Goal: Task Accomplishment & Management: Manage account settings

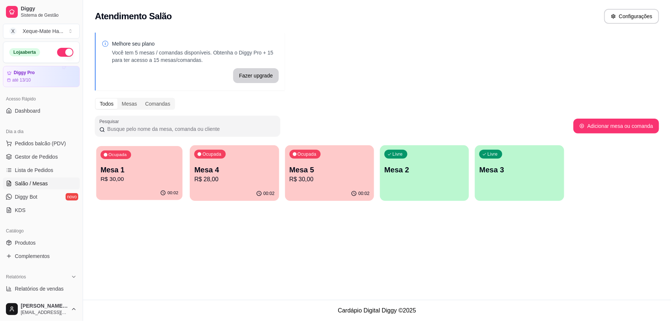
click at [150, 174] on p "Mesa 1" at bounding box center [139, 170] width 78 height 10
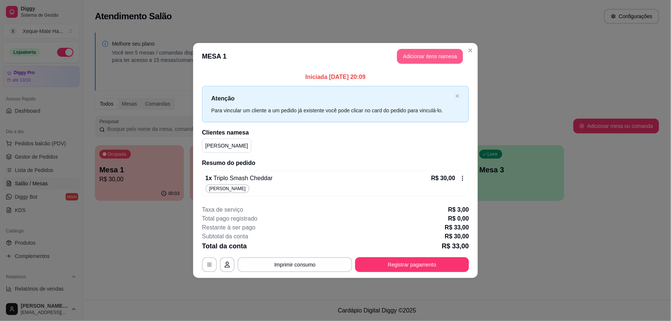
click at [429, 58] on button "Adicionar itens na mesa" at bounding box center [430, 56] width 66 height 15
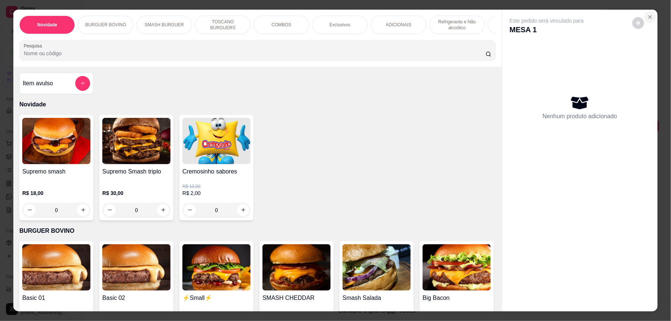
click at [648, 14] on icon "Close" at bounding box center [650, 17] width 6 height 6
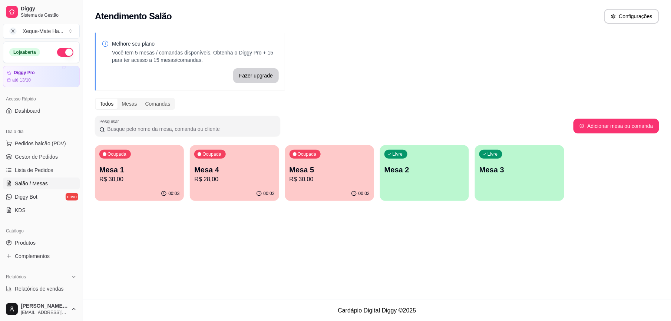
click at [126, 172] on p "Mesa 1" at bounding box center [139, 170] width 80 height 10
click at [242, 171] on p "Mesa 4" at bounding box center [234, 170] width 80 height 10
click at [314, 163] on div "Ocupada Mesa 5 R$ 30,00" at bounding box center [329, 166] width 86 height 40
click at [229, 176] on p "R$ 28,00" at bounding box center [234, 179] width 80 height 9
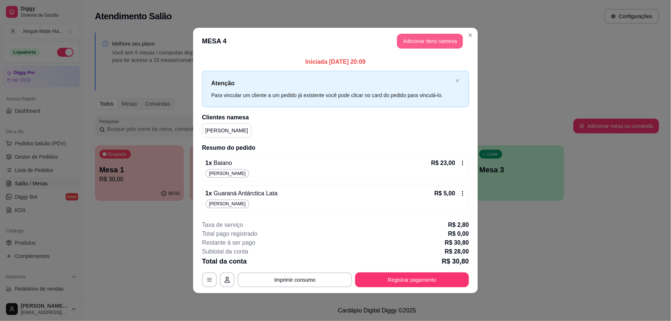
click at [415, 40] on button "Adicionar itens na mesa" at bounding box center [430, 41] width 66 height 15
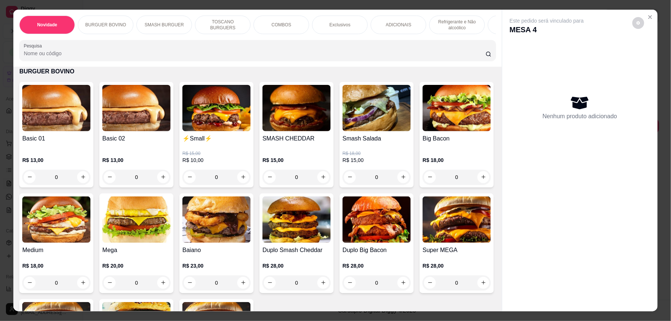
scroll to position [150, 0]
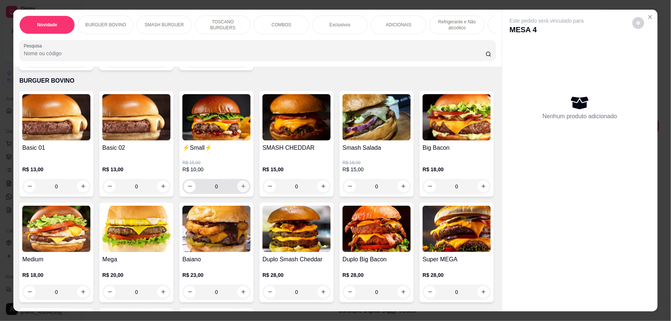
click at [241, 189] on icon "increase-product-quantity" at bounding box center [244, 187] width 6 height 6
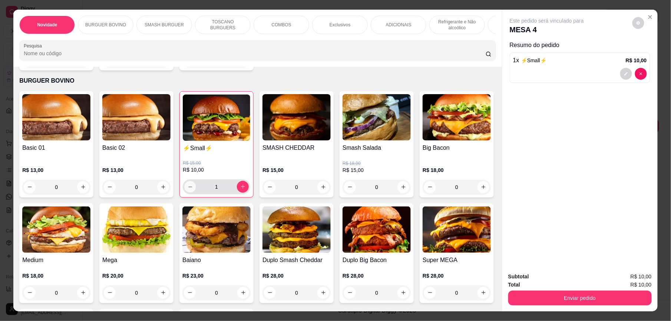
click at [185, 192] on button "decrease-product-quantity" at bounding box center [190, 186] width 11 height 11
type input "0"
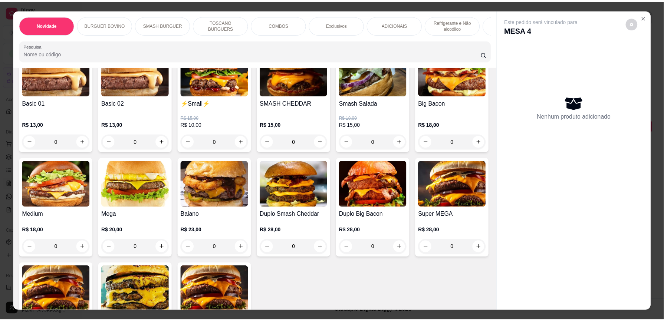
scroll to position [205, 0]
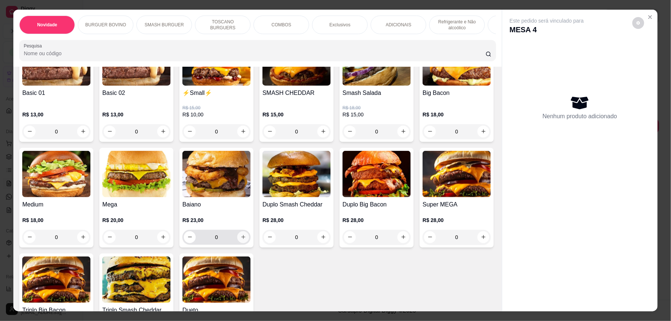
click at [246, 240] on icon "increase-product-quantity" at bounding box center [244, 237] width 6 height 6
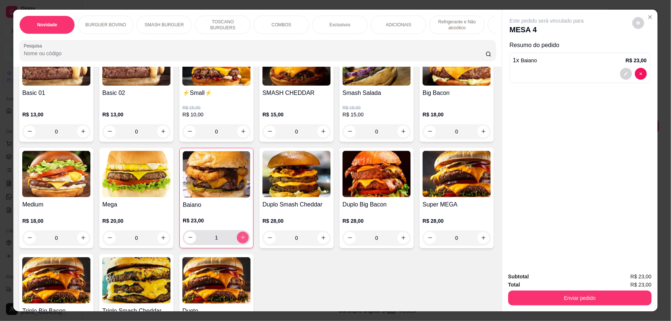
type input "1"
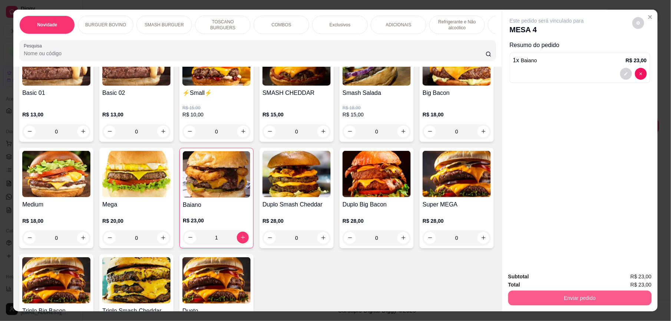
click at [561, 291] on button "Enviar pedido" at bounding box center [580, 298] width 144 height 15
click at [613, 283] on button "Sim, quero registrar" at bounding box center [624, 280] width 53 height 14
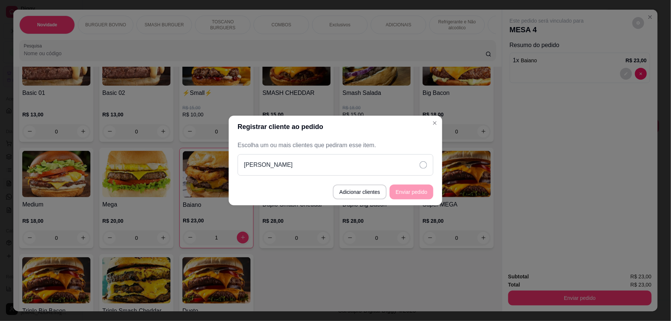
click at [280, 160] on div "[PERSON_NAME]" at bounding box center [336, 165] width 196 height 22
click at [418, 191] on button "Enviar pedido" at bounding box center [412, 192] width 44 height 15
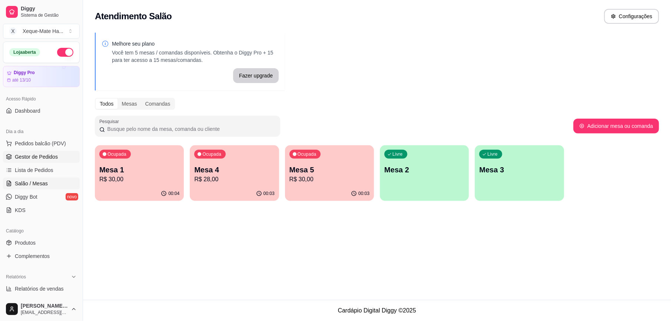
click at [24, 159] on span "Gestor de Pedidos" at bounding box center [36, 156] width 43 height 7
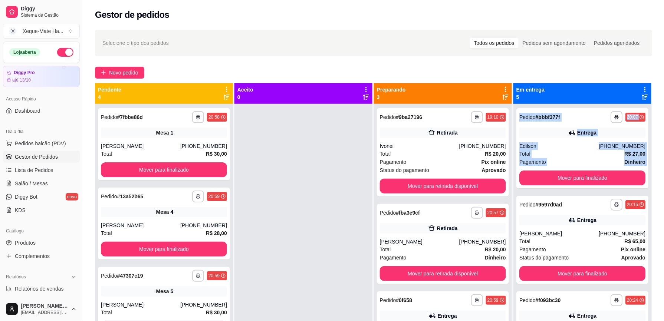
drag, startPoint x: 663, startPoint y: 93, endPoint x: 668, endPoint y: 186, distance: 93.2
click at [664, 186] on html "**********" at bounding box center [332, 160] width 664 height 321
click at [272, 214] on div at bounding box center [303, 264] width 138 height 321
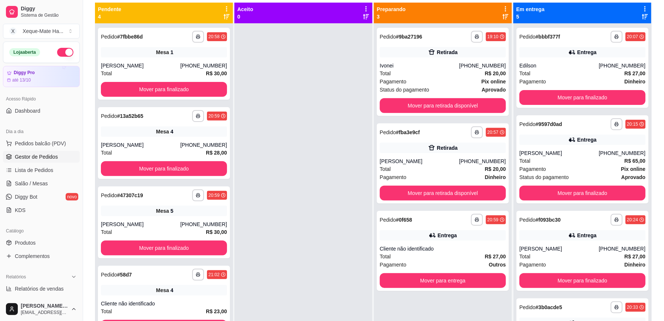
scroll to position [113, 0]
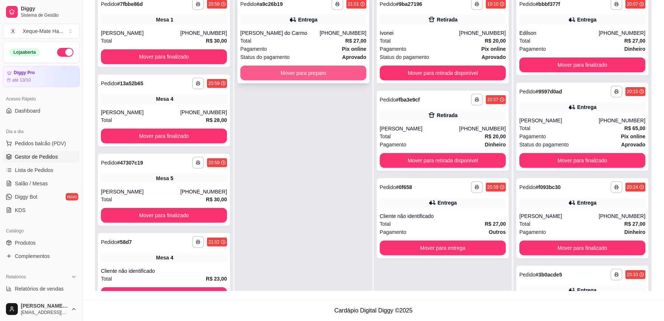
click at [288, 69] on button "Mover para preparo" at bounding box center [303, 73] width 126 height 15
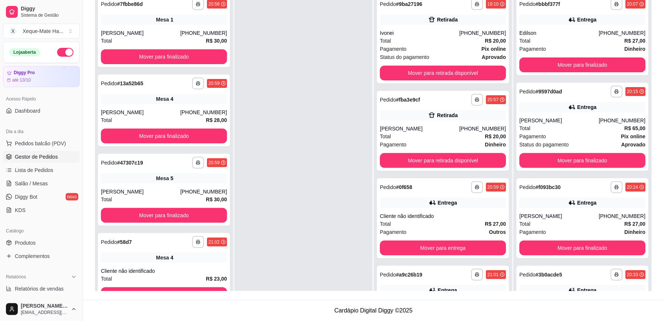
scroll to position [52, 0]
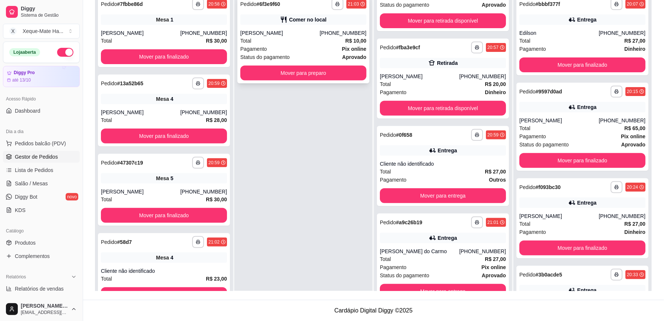
click at [306, 33] on div "[PERSON_NAME]" at bounding box center [279, 32] width 79 height 7
click at [290, 70] on button "Mover para preparo" at bounding box center [303, 73] width 126 height 15
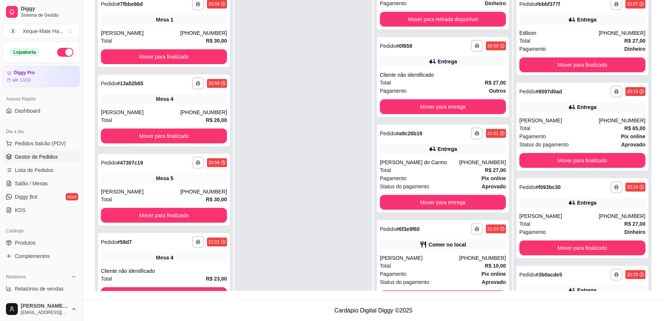
scroll to position [148, 0]
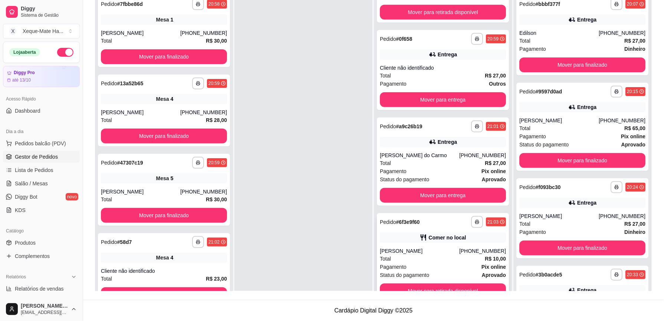
click at [469, 250] on div "[PHONE_NUMBER]" at bounding box center [482, 250] width 47 height 7
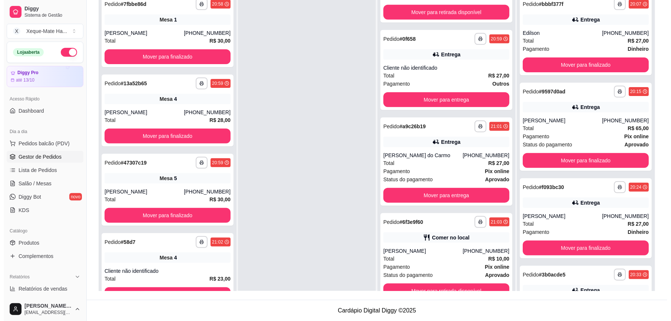
scroll to position [3, 0]
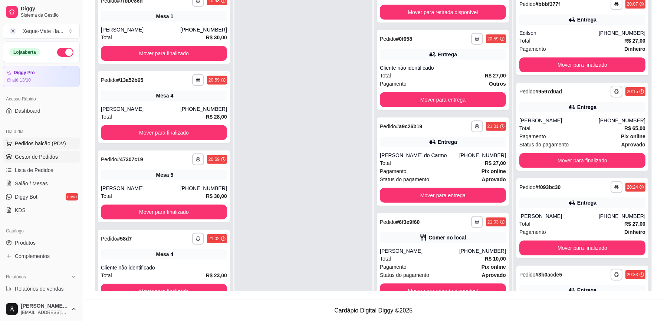
click at [25, 149] on button "Pedidos balcão (PDV)" at bounding box center [41, 144] width 77 height 12
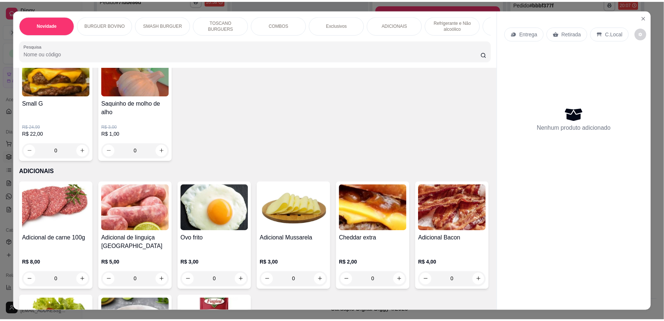
scroll to position [1085, 0]
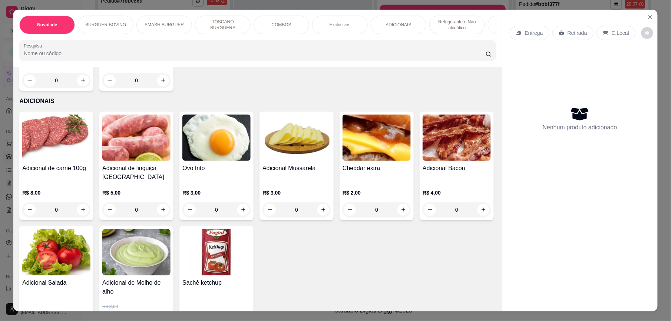
click at [652, 22] on div "Entrega Retirada C.Local Nenhum produto adicionado" at bounding box center [579, 155] width 155 height 290
click at [652, 21] on div "Entrega Retirada C.Local Nenhum produto adicionado" at bounding box center [579, 155] width 155 height 290
click at [650, 17] on button "Close" at bounding box center [650, 17] width 12 height 12
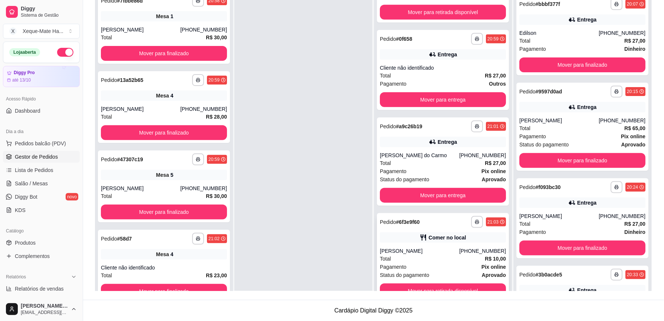
click at [416, 241] on div "Comer no local" at bounding box center [443, 237] width 126 height 10
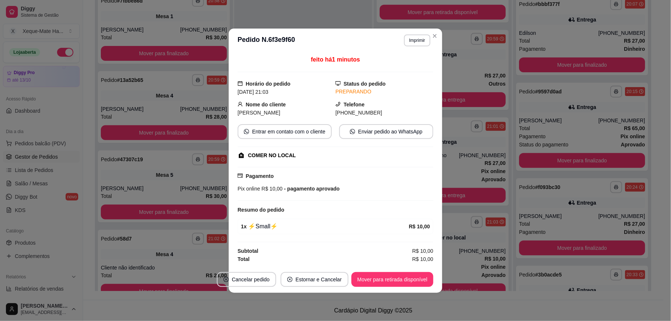
click at [229, 179] on div "feito há 1 minutos Horário do pedido [DATE] 21:03 Status do pedido PREPARANDO N…" at bounding box center [336, 159] width 214 height 214
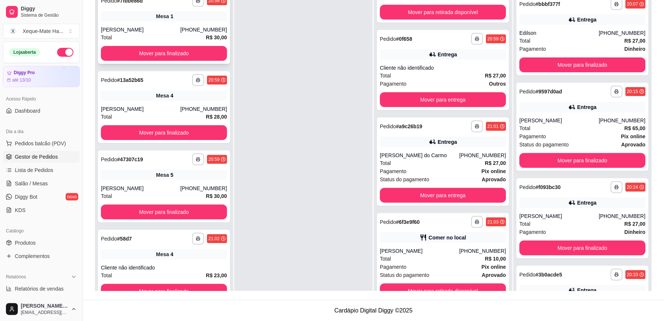
click at [182, 20] on div "Mesa 1" at bounding box center [164, 16] width 126 height 10
click at [28, 245] on span "Produtos" at bounding box center [25, 242] width 21 height 7
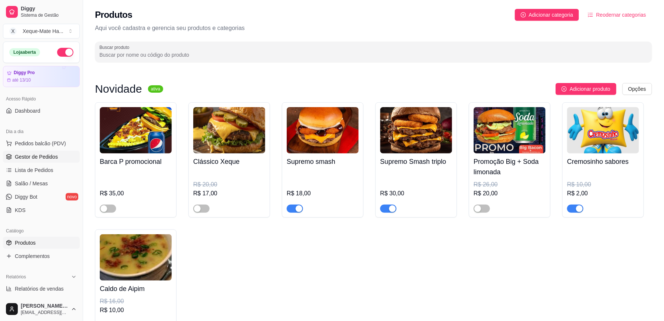
click at [34, 154] on span "Gestor de Pedidos" at bounding box center [36, 156] width 43 height 7
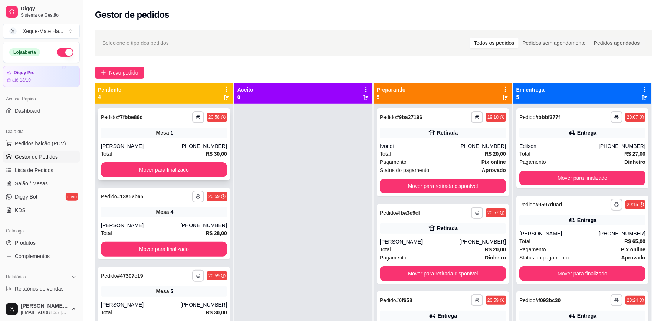
click at [116, 140] on div "**********" at bounding box center [164, 144] width 132 height 72
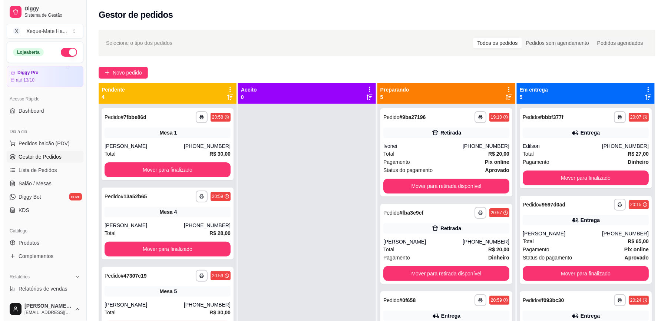
scroll to position [3, 0]
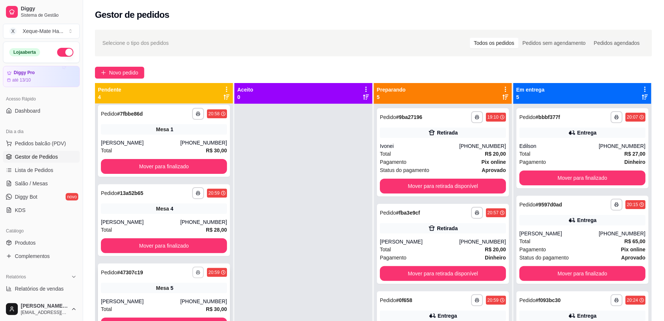
click at [194, 277] on button "button" at bounding box center [197, 272] width 11 height 11
click at [258, 275] on div at bounding box center [303, 264] width 138 height 321
click at [35, 147] on span "Pedidos balcão (PDV)" at bounding box center [40, 143] width 51 height 7
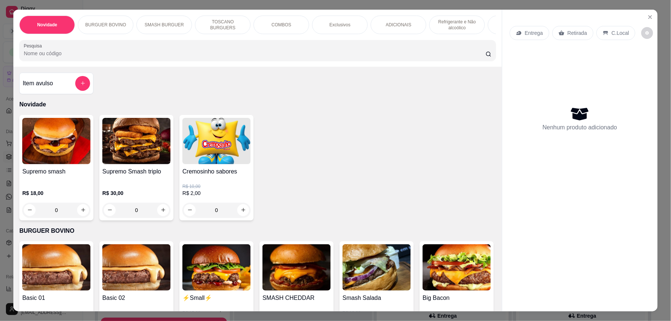
scroll to position [80, 0]
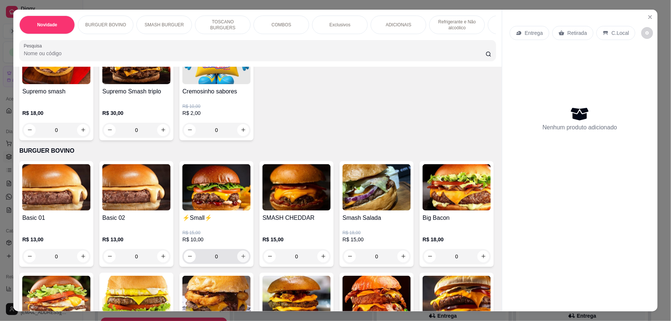
click at [241, 259] on icon "increase-product-quantity" at bounding box center [244, 257] width 6 height 6
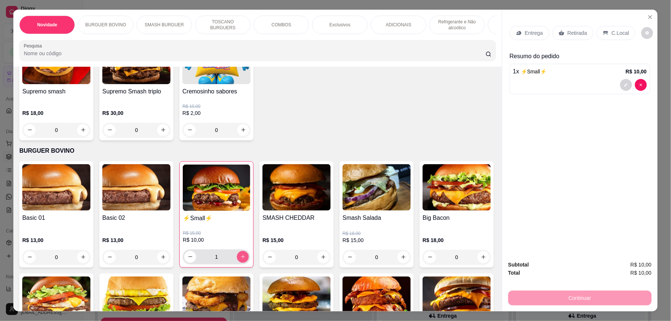
type input "1"
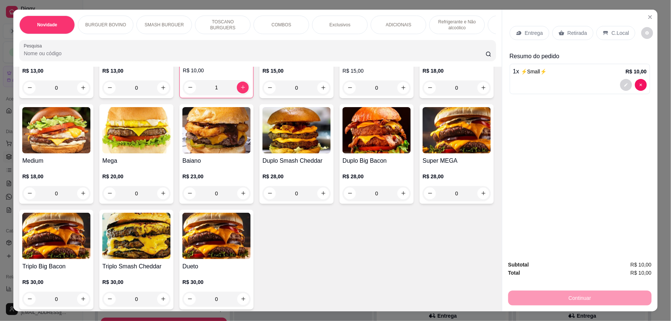
scroll to position [300, 0]
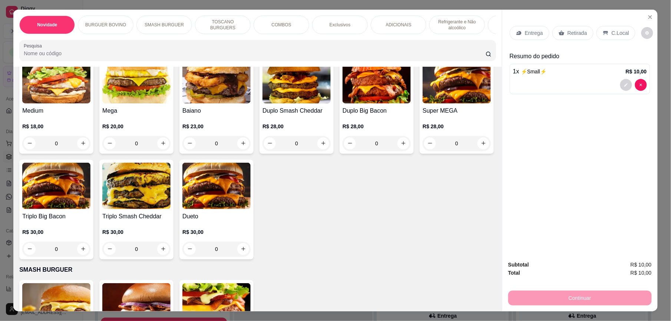
click at [246, 146] on icon "increase-product-quantity" at bounding box center [244, 144] width 6 height 6
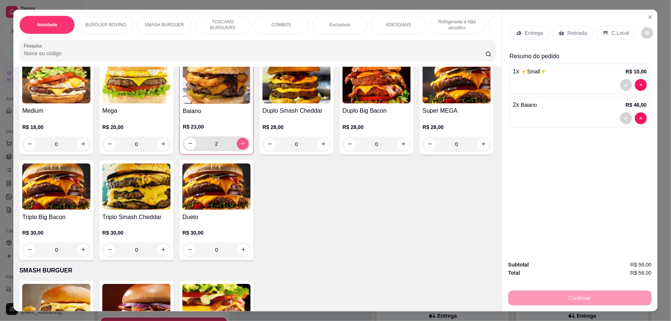
type input "2"
click at [166, 253] on icon "increase-product-quantity" at bounding box center [164, 250] width 6 height 6
click at [165, 252] on icon "increase-product-quantity" at bounding box center [163, 250] width 4 height 4
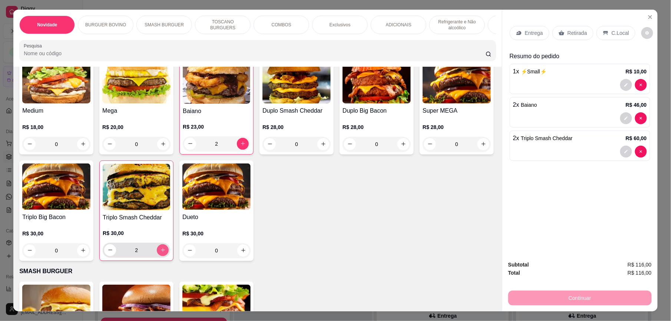
type input "2"
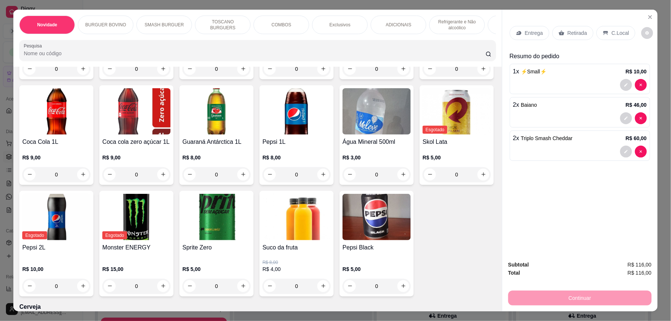
scroll to position [1404, 0]
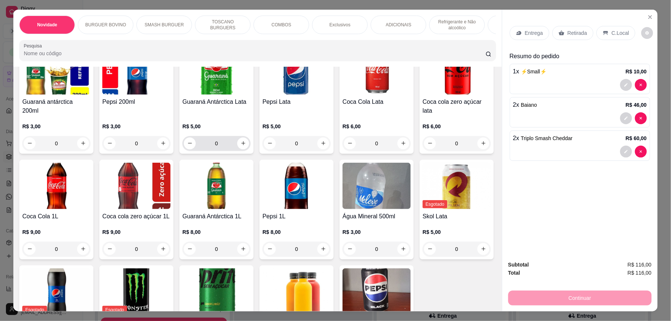
click at [241, 141] on icon "increase-product-quantity" at bounding box center [244, 144] width 6 height 6
type input "1"
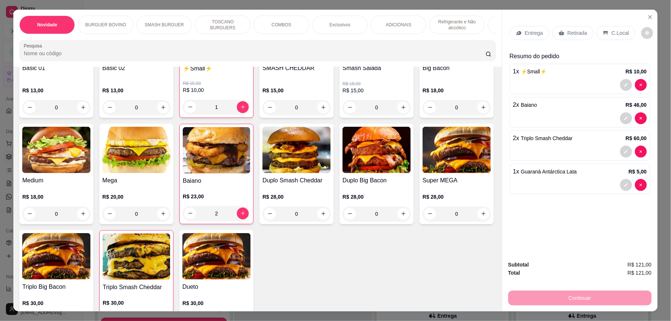
scroll to position [0, 0]
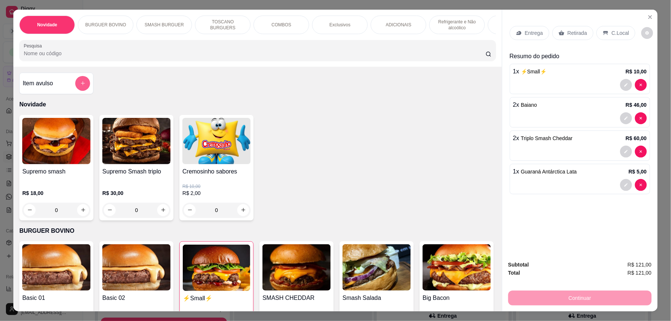
click at [81, 86] on icon "add-separate-item" at bounding box center [83, 83] width 6 height 6
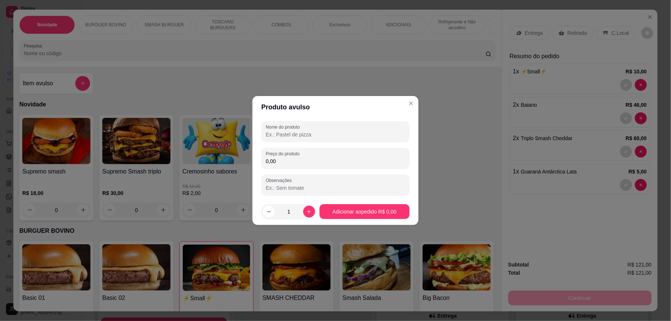
click at [287, 145] on div "Nome do produto Preço do produto 0,00 Observações" at bounding box center [335, 158] width 148 height 74
click at [292, 136] on input "Nome do produto" at bounding box center [335, 134] width 139 height 7
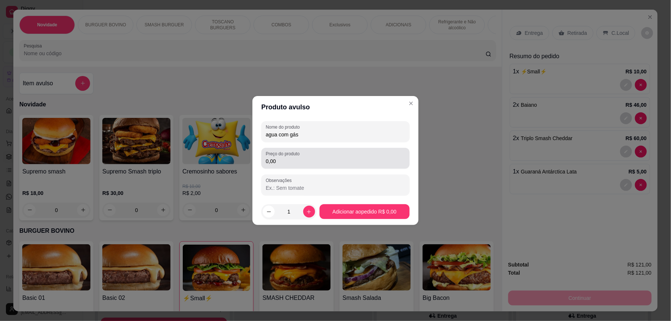
type input "agua com gás"
click at [300, 168] on div "Preço do produto 0,00" at bounding box center [335, 158] width 148 height 21
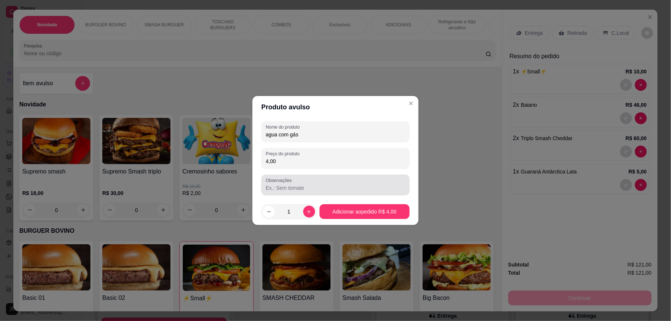
type input "4,00"
click at [307, 190] on input "Observações" at bounding box center [335, 187] width 139 height 7
type input "com limao"
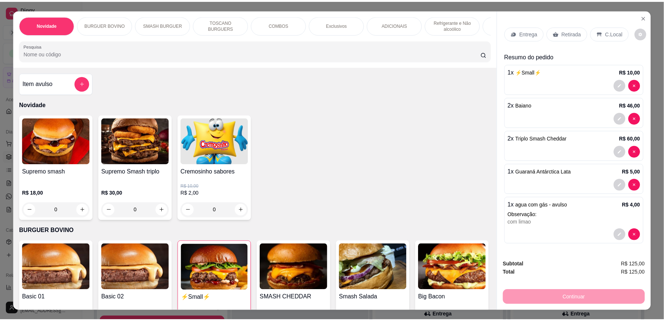
scroll to position [8, 0]
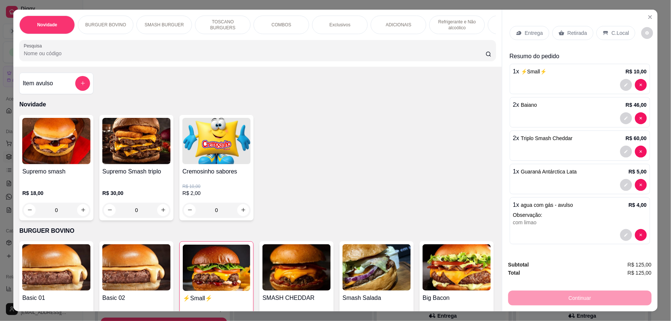
click at [612, 29] on p "C.Local" at bounding box center [620, 32] width 17 height 7
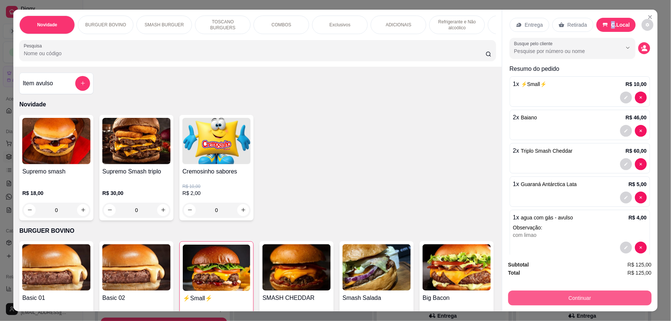
click at [567, 294] on button "Continuar" at bounding box center [580, 298] width 144 height 15
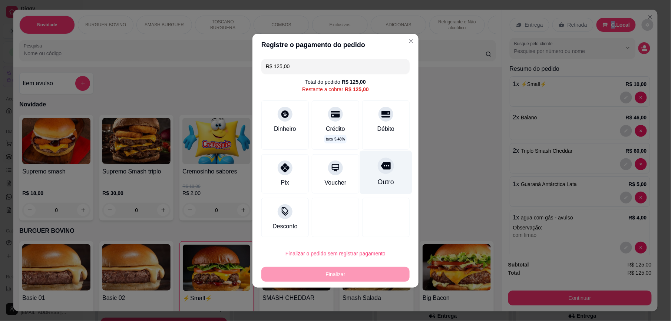
click at [381, 161] on div at bounding box center [386, 166] width 16 height 16
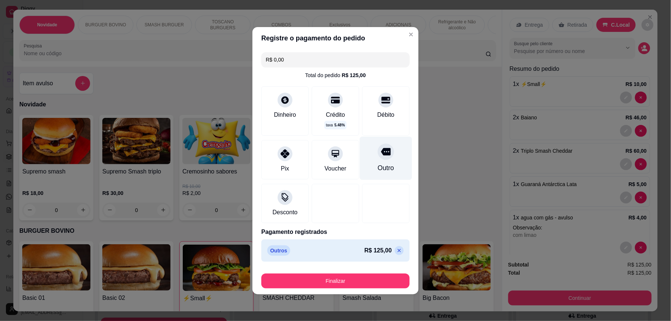
type input "R$ 0,00"
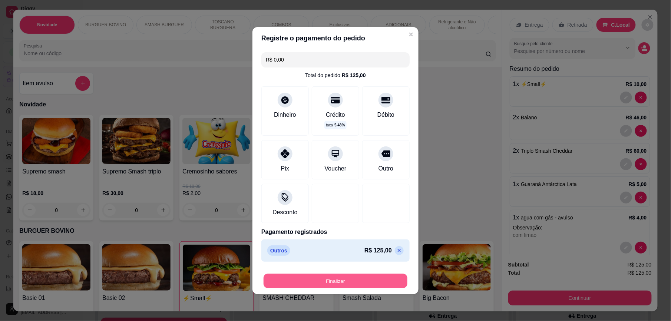
click at [374, 276] on button "Finalizar" at bounding box center [336, 281] width 144 height 14
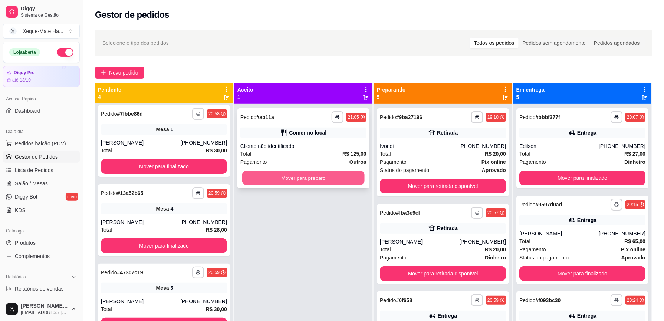
click at [288, 181] on button "Mover para preparo" at bounding box center [303, 178] width 122 height 14
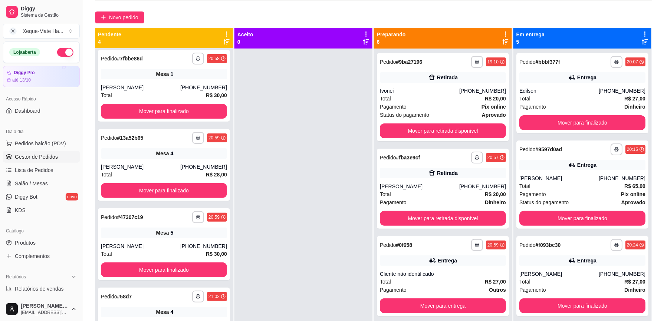
scroll to position [93, 0]
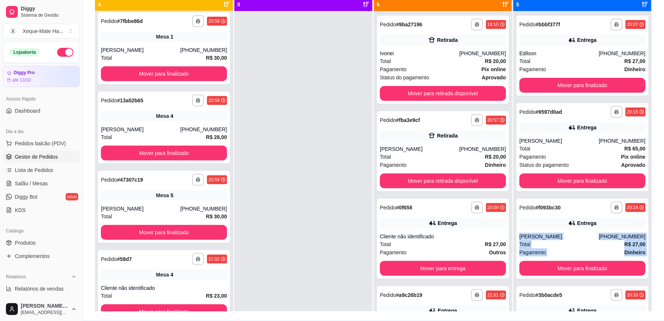
drag, startPoint x: 636, startPoint y: 220, endPoint x: 638, endPoint y: 257, distance: 37.5
click at [638, 257] on div "**********" at bounding box center [582, 171] width 138 height 321
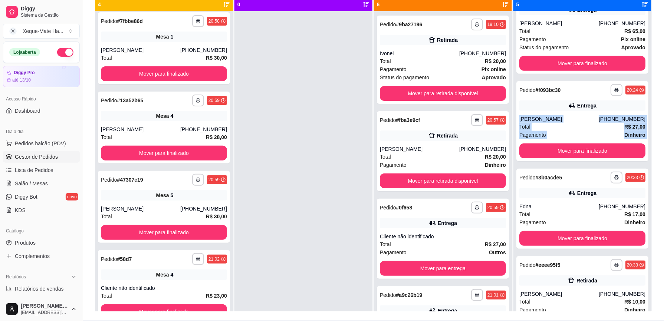
scroll to position [132, 0]
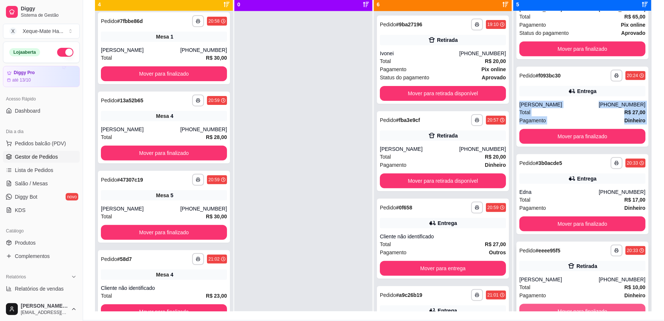
click at [602, 305] on button "Mover para finalizado" at bounding box center [582, 311] width 126 height 15
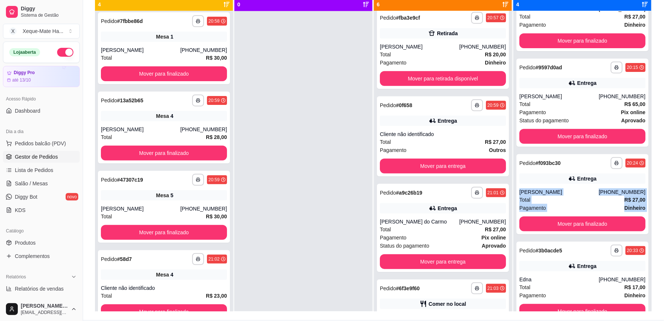
scroll to position [0, 0]
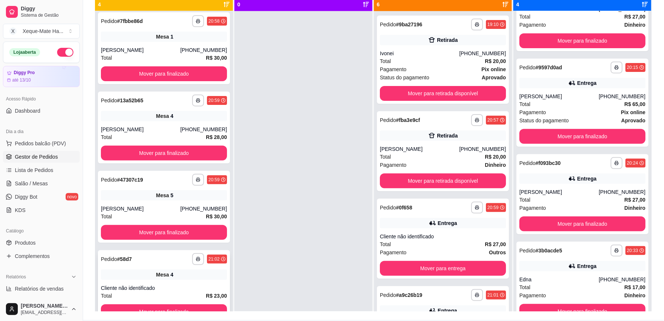
click at [175, 280] on div "**********" at bounding box center [164, 286] width 132 height 72
click at [158, 197] on span "Mesa" at bounding box center [162, 195] width 13 height 7
click at [100, 120] on div "**********" at bounding box center [164, 128] width 132 height 72
click at [109, 32] on div "Mesa 1" at bounding box center [164, 37] width 126 height 10
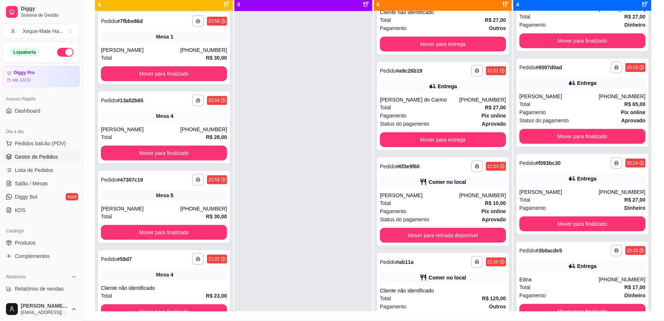
scroll to position [236, 0]
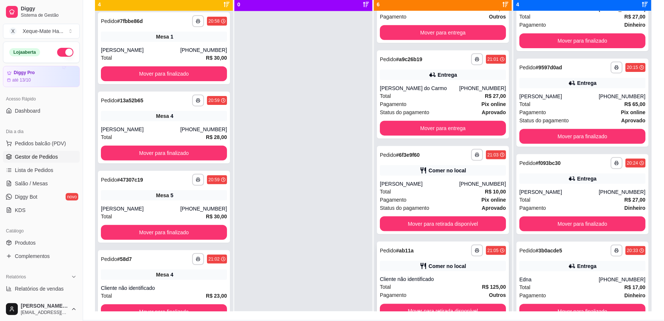
click at [484, 288] on strong "R$ 125,00" at bounding box center [494, 287] width 24 height 6
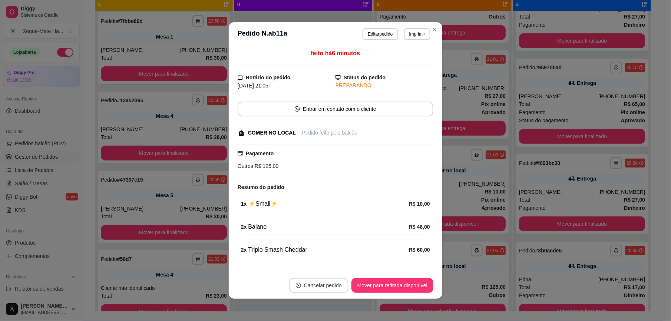
click at [311, 282] on button "Cancelar pedido" at bounding box center [318, 285] width 59 height 15
click at [334, 263] on button "Sim" at bounding box center [336, 267] width 29 height 14
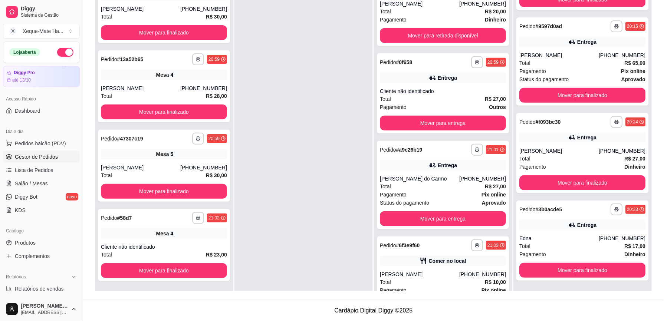
scroll to position [0, 0]
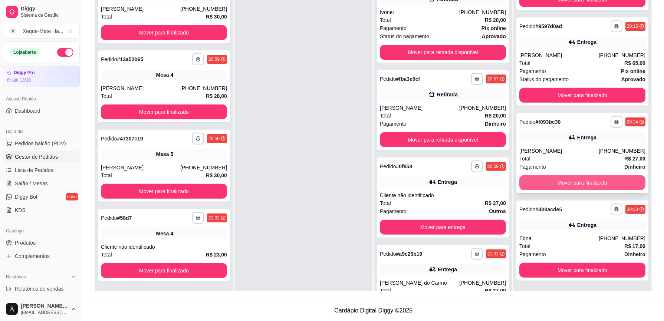
click at [616, 184] on button "Mover para finalizado" at bounding box center [582, 182] width 126 height 15
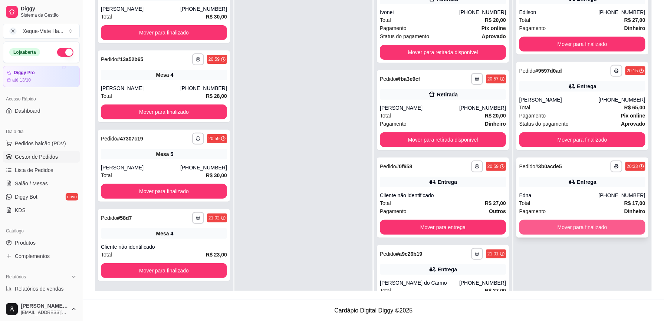
click at [614, 224] on button "Mover para finalizado" at bounding box center [582, 227] width 126 height 15
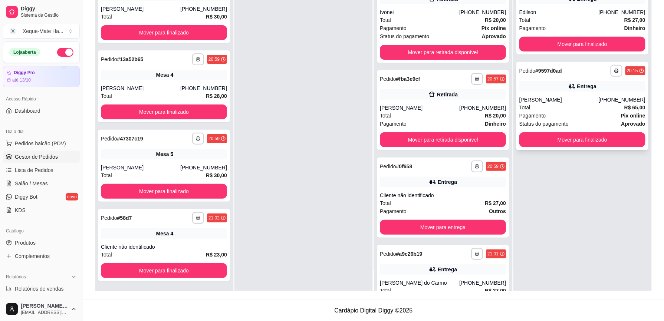
click at [616, 128] on div "**********" at bounding box center [582, 106] width 132 height 88
click at [611, 140] on button "Mover para finalizado" at bounding box center [582, 139] width 126 height 15
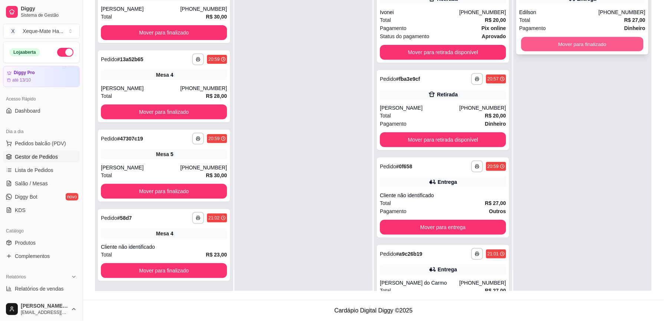
click at [582, 44] on button "Mover para finalizado" at bounding box center [582, 44] width 122 height 14
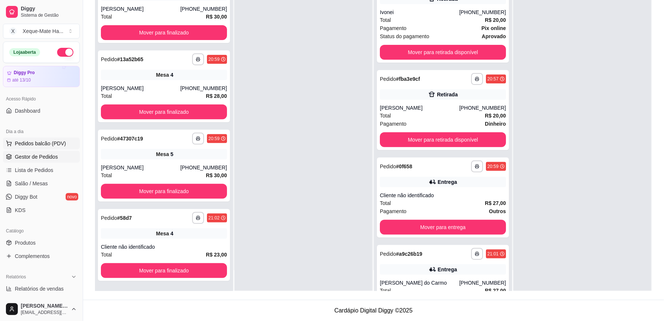
click at [54, 143] on span "Pedidos balcão (PDV)" at bounding box center [40, 143] width 51 height 7
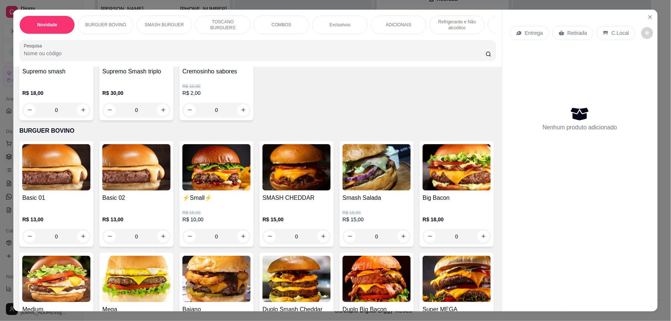
scroll to position [150, 0]
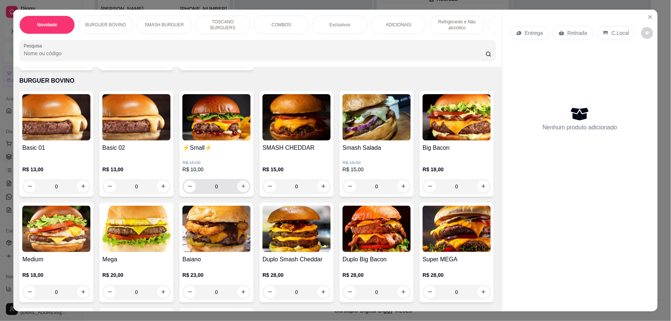
click at [241, 189] on icon "increase-product-quantity" at bounding box center [244, 187] width 6 height 6
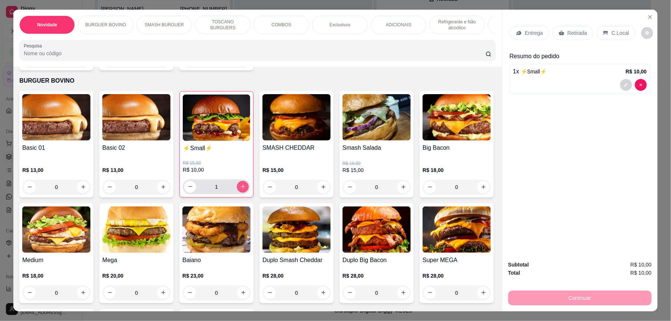
type input "1"
click at [246, 296] on icon "increase-product-quantity" at bounding box center [244, 293] width 6 height 6
type input "2"
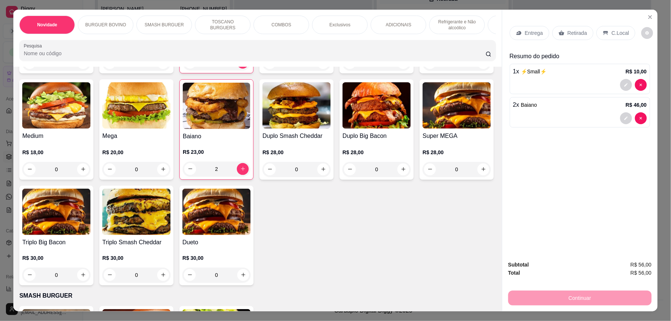
click at [166, 278] on icon "increase-product-quantity" at bounding box center [164, 275] width 6 height 6
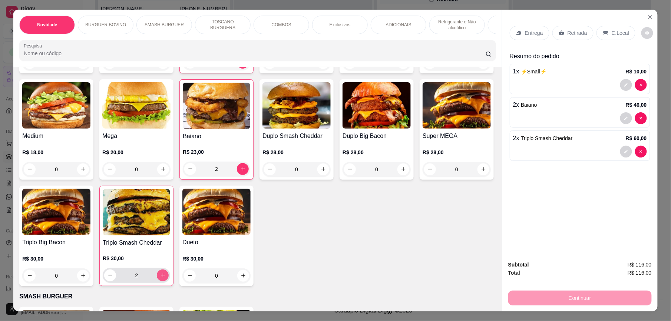
type input "2"
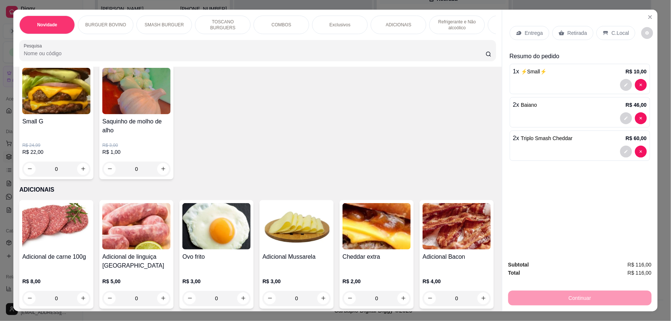
scroll to position [1039, 0]
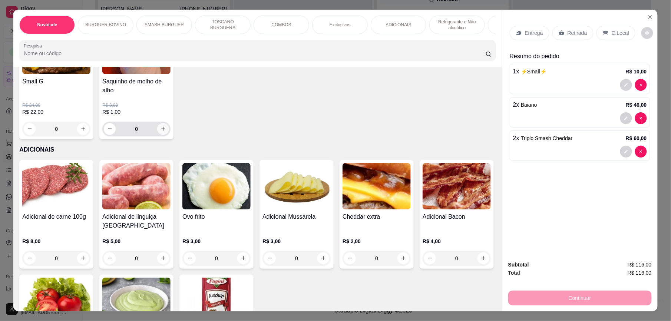
click at [161, 131] on icon "increase-product-quantity" at bounding box center [163, 129] width 4 height 4
type input "2"
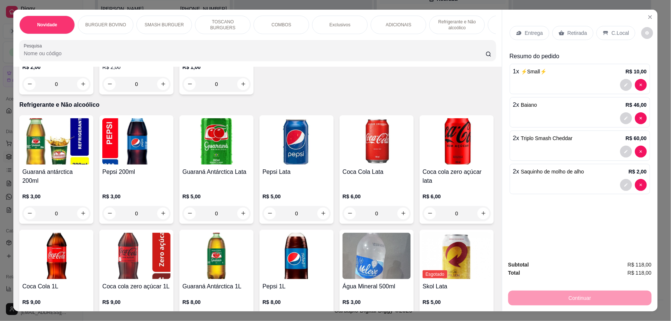
scroll to position [1419, 0]
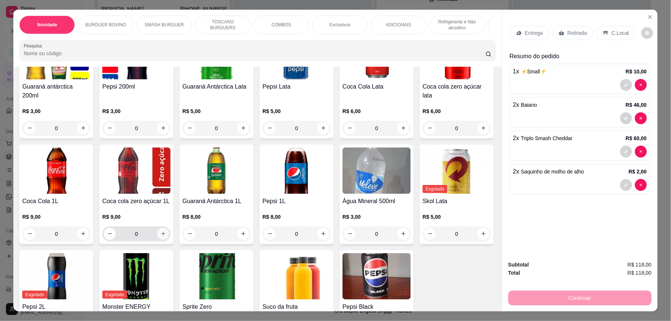
click at [166, 232] on icon "increase-product-quantity" at bounding box center [164, 234] width 6 height 6
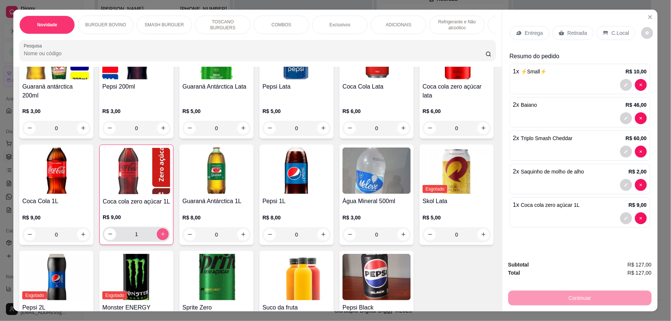
type input "1"
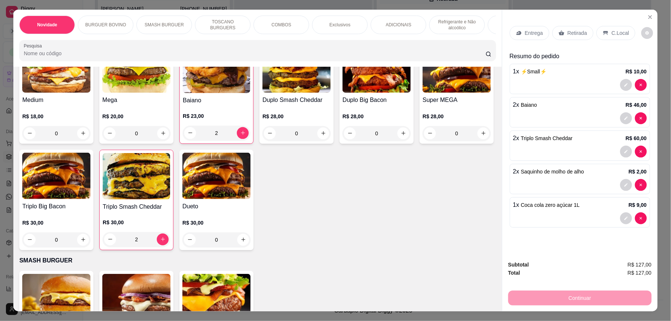
scroll to position [0, 0]
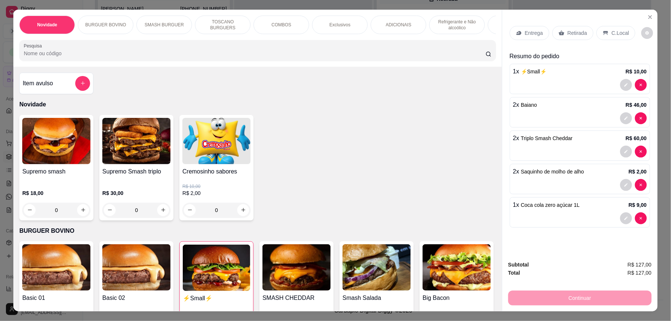
click at [64, 91] on div "Item avulso" at bounding box center [56, 83] width 67 height 15
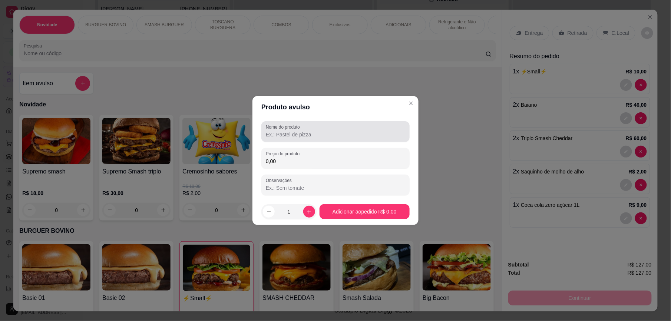
click at [309, 126] on div at bounding box center [335, 131] width 139 height 15
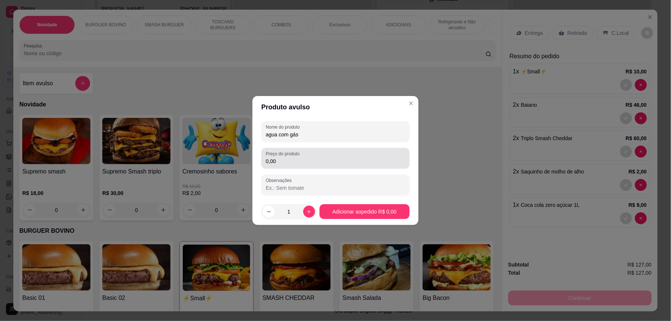
type input "agua com gás"
click at [300, 166] on div "Preço do produto 0,00" at bounding box center [335, 158] width 148 height 21
type input "4,00"
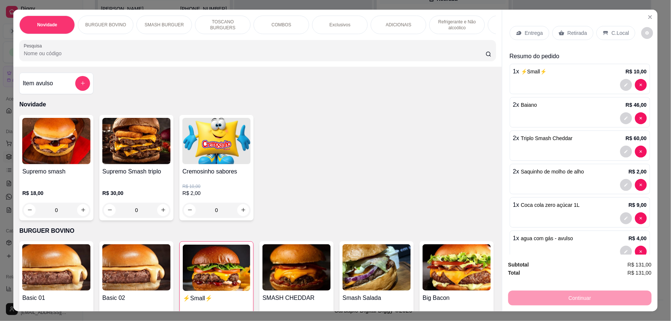
click at [620, 30] on p "C.Local" at bounding box center [620, 32] width 17 height 7
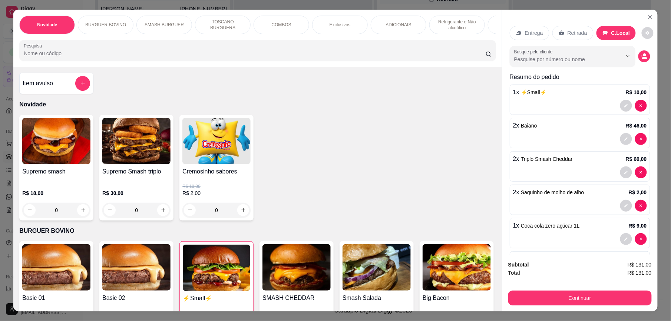
click at [561, 137] on div at bounding box center [580, 139] width 134 height 12
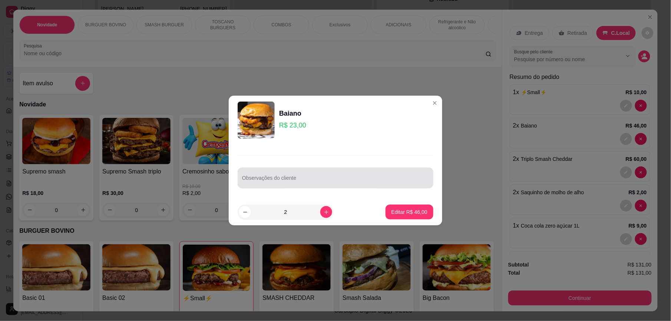
click at [325, 184] on input "Observações do cliente" at bounding box center [335, 180] width 187 height 7
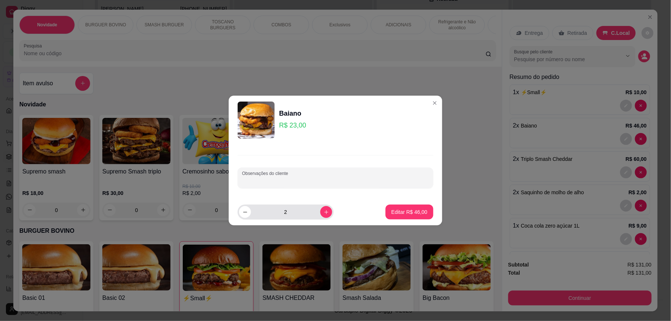
type input ","
click at [399, 212] on p "Editar R$ 46,00" at bounding box center [410, 211] width 36 height 7
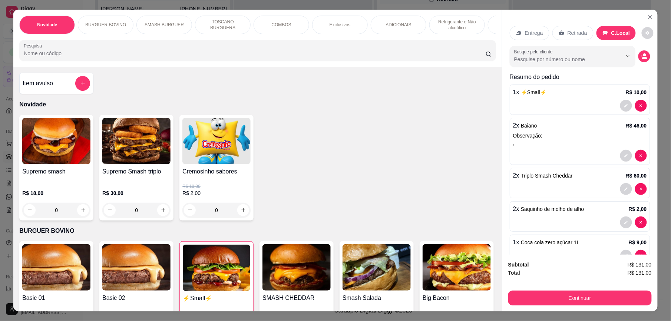
type input "0"
click at [571, 147] on div "," at bounding box center [580, 142] width 134 height 7
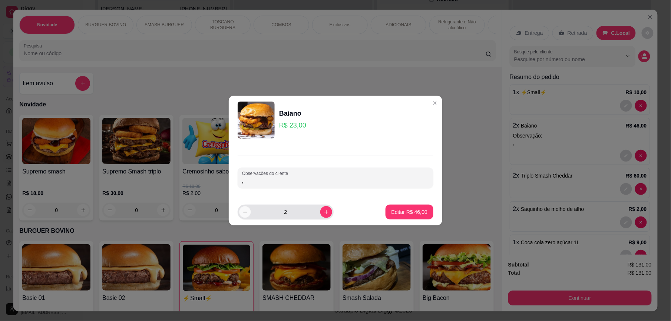
click at [245, 211] on icon "decrease-product-quantity" at bounding box center [246, 213] width 6 height 6
type input "1"
click at [407, 208] on button "Editar R$ 23,00" at bounding box center [410, 212] width 48 height 15
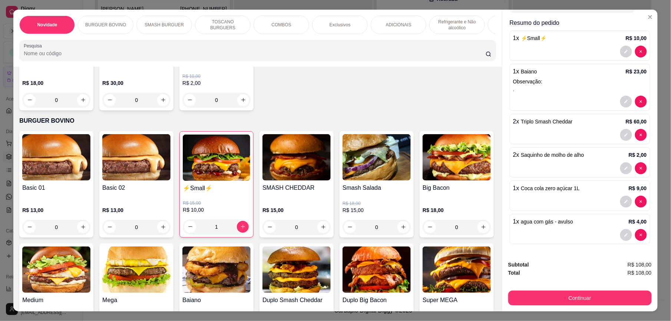
scroll to position [240, 0]
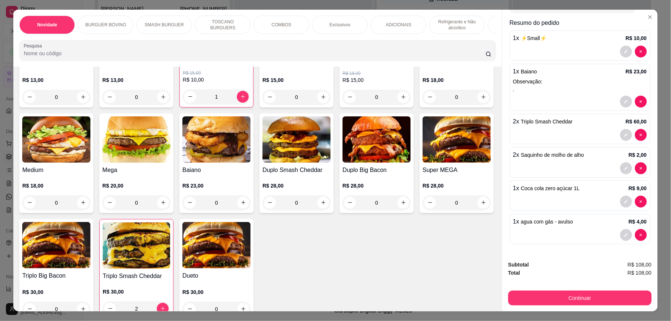
click at [246, 205] on icon "increase-product-quantity" at bounding box center [244, 203] width 6 height 6
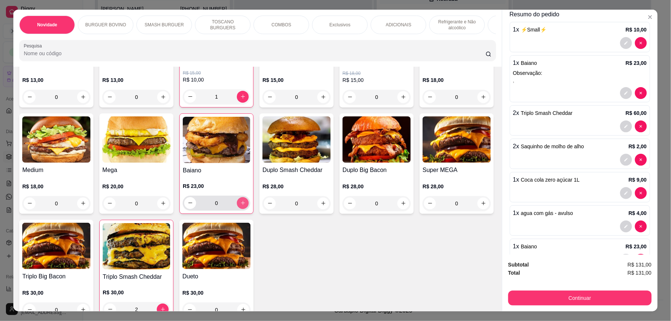
type input "1"
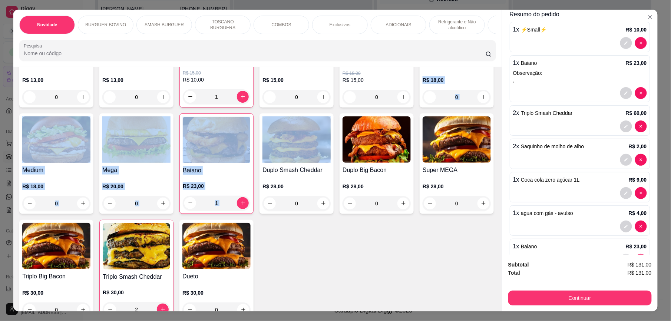
drag, startPoint x: 488, startPoint y: 121, endPoint x: 488, endPoint y: 116, distance: 4.8
click at [488, 116] on div "Item avulso Novidade Supremo smash R$ 18,00 0 Supremo Smash triplo R$ 30,00 0 C…" at bounding box center [257, 189] width 489 height 245
drag, startPoint x: 488, startPoint y: 116, endPoint x: 454, endPoint y: 151, distance: 49.0
click at [454, 151] on div "Basic 01 R$ 13,00 0 Basic 02 R$ 13,00 0 ⚡Small⚡ R$ 15,00 R$ 10,00 1 SMASH CHEDD…" at bounding box center [257, 160] width 477 height 319
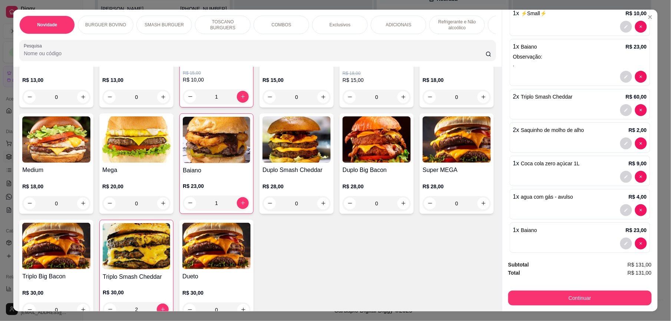
scroll to position [77, 0]
click at [546, 142] on div at bounding box center [580, 145] width 134 height 12
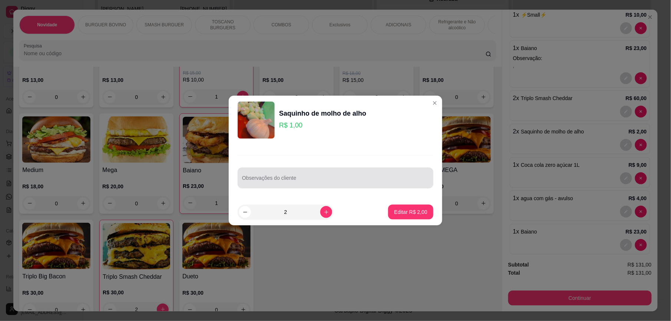
click at [342, 179] on input "Observações do cliente" at bounding box center [335, 180] width 187 height 7
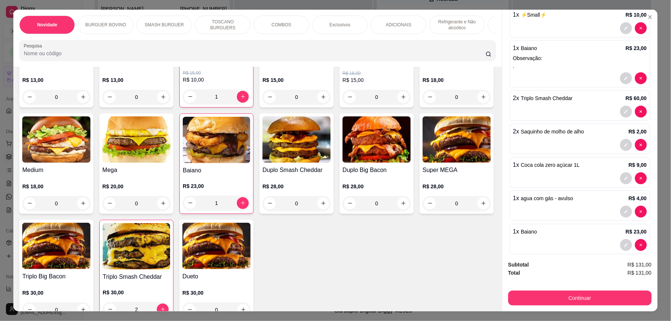
click at [540, 106] on div "2 x Triplo Smash Cheddar R$ 60,00" at bounding box center [580, 105] width 141 height 30
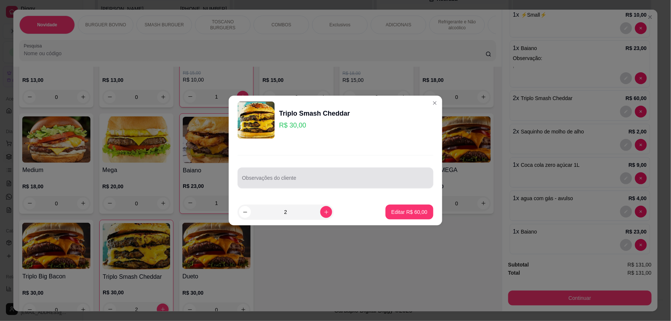
click at [326, 174] on div at bounding box center [335, 178] width 187 height 15
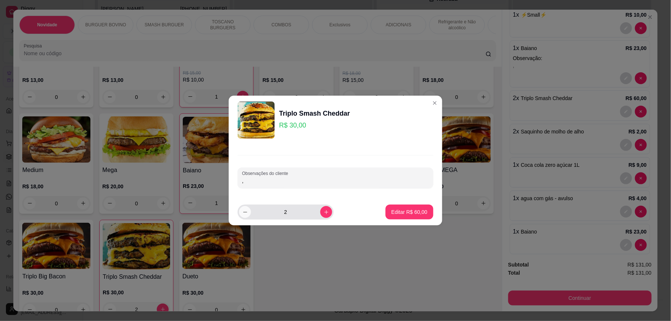
type input ","
click at [244, 216] on button "decrease-product-quantity" at bounding box center [245, 212] width 12 height 12
type input "1"
click at [414, 208] on button "Editar R$ 30,00" at bounding box center [410, 212] width 48 height 15
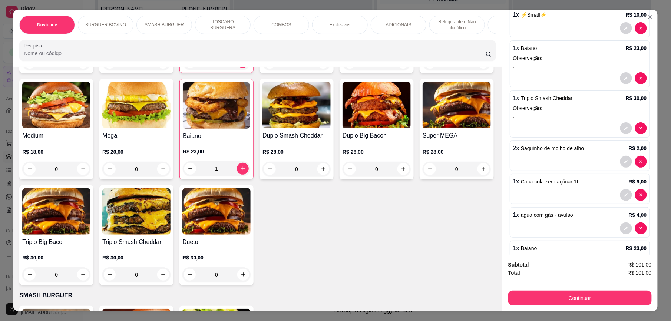
scroll to position [280, 0]
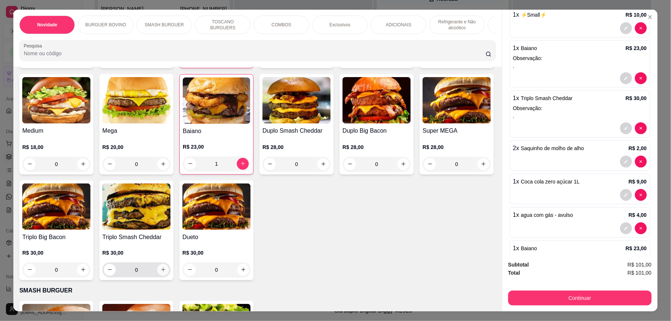
click at [166, 273] on icon "increase-product-quantity" at bounding box center [164, 270] width 6 height 6
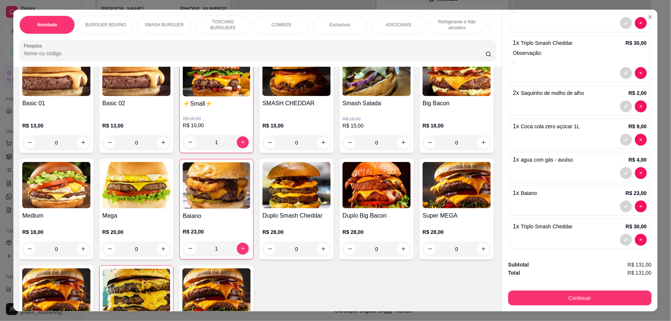
scroll to position [147, 0]
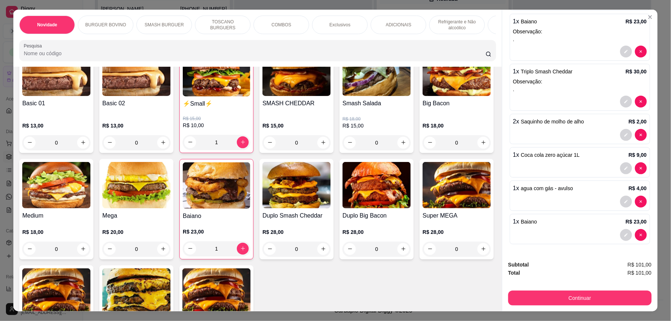
type input "0"
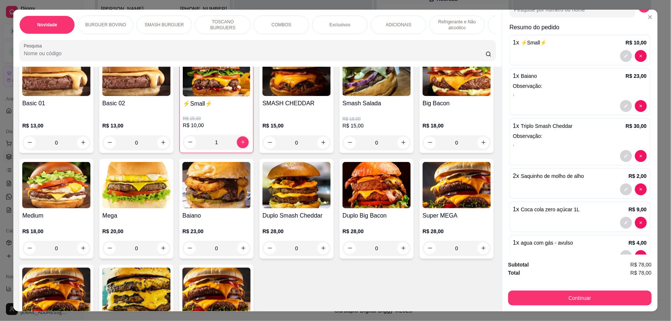
scroll to position [47, 0]
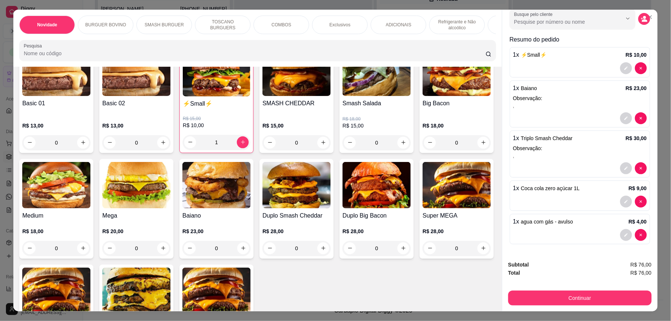
type input "0"
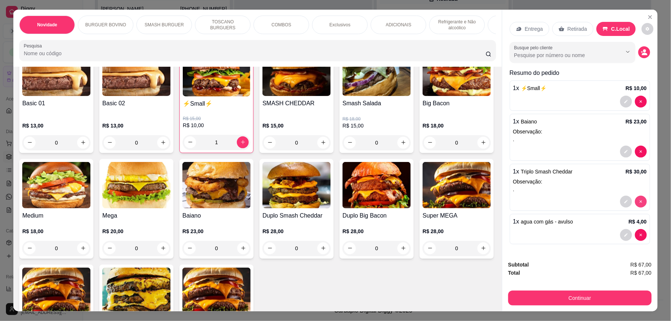
type input "0"
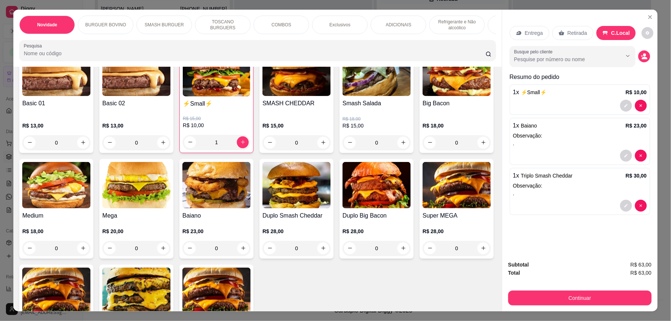
scroll to position [224, 0]
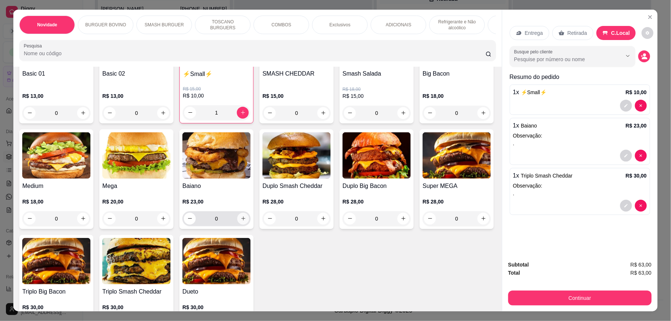
click at [246, 221] on icon "increase-product-quantity" at bounding box center [244, 219] width 6 height 6
type input "1"
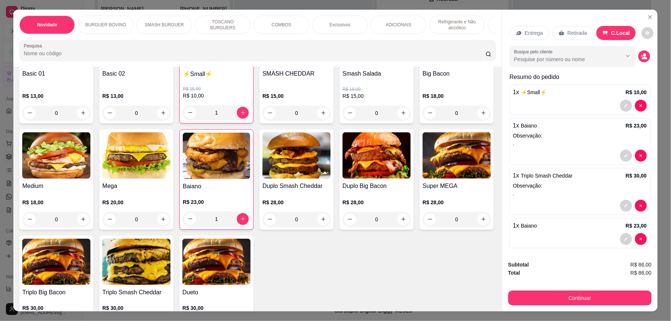
scroll to position [294, 0]
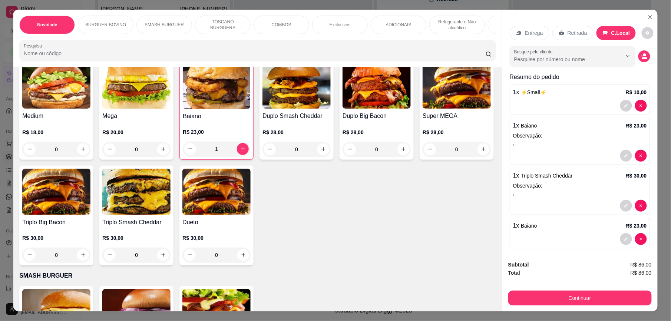
click at [166, 258] on icon "increase-product-quantity" at bounding box center [164, 255] width 6 height 6
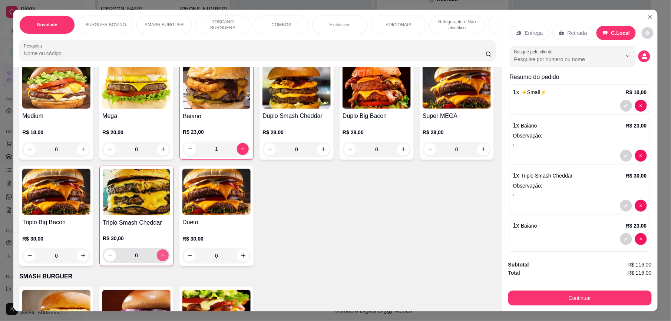
type input "1"
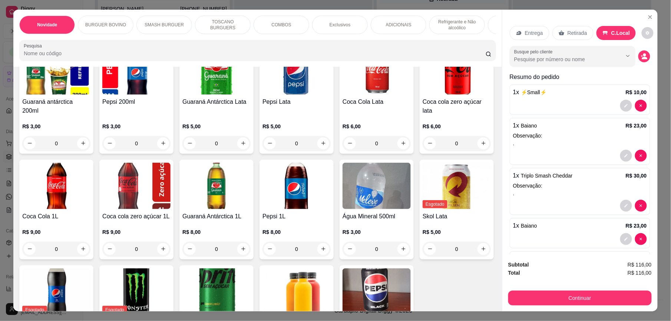
scroll to position [1424, 0]
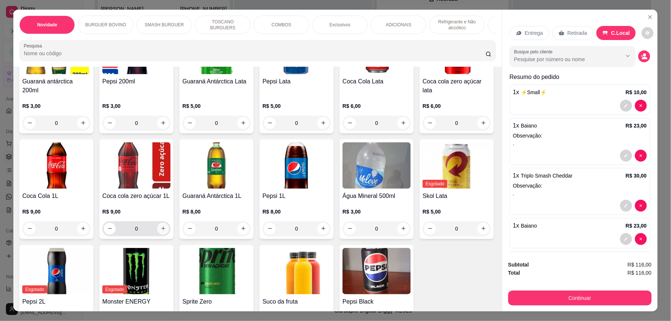
click at [166, 228] on icon "increase-product-quantity" at bounding box center [164, 229] width 6 height 6
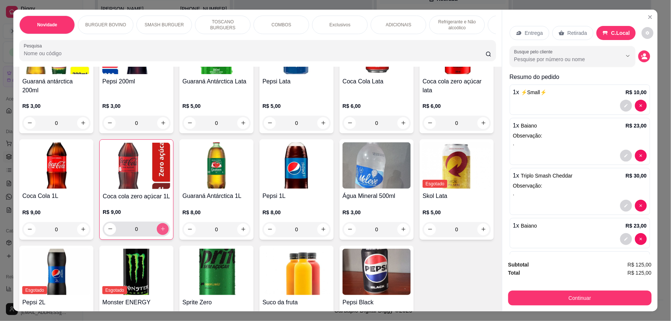
type input "1"
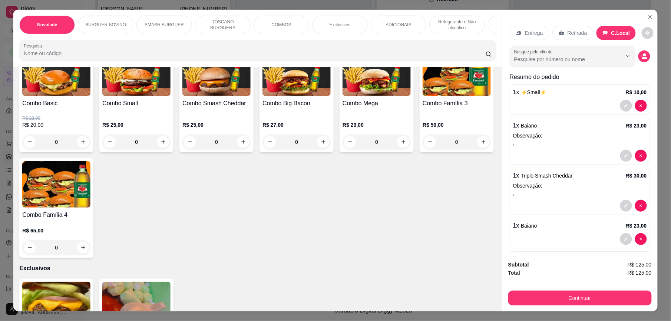
scroll to position [0, 0]
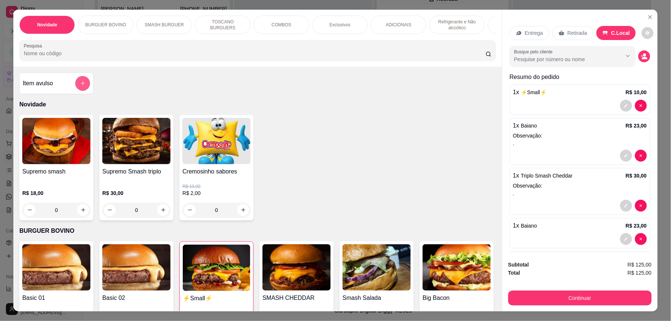
click at [55, 89] on div "Item avulso" at bounding box center [56, 83] width 67 height 15
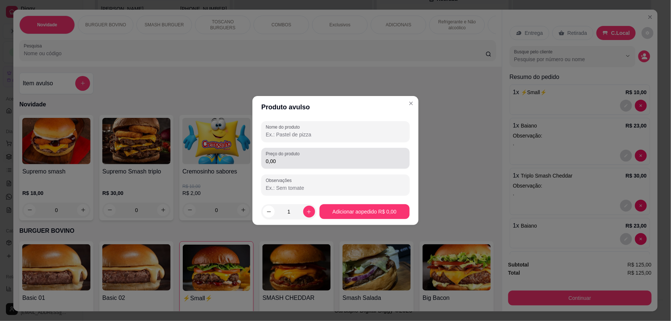
click at [314, 132] on input "Nome do produto" at bounding box center [335, 134] width 139 height 7
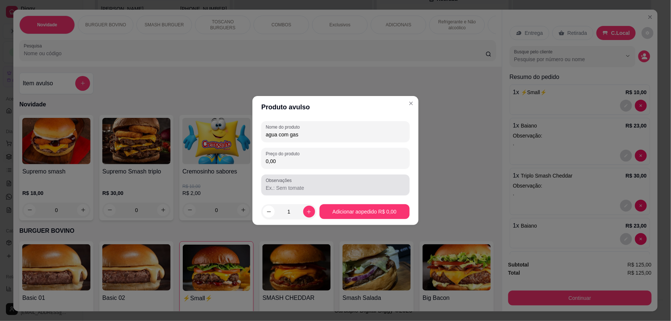
type input "agua com gas"
click at [315, 165] on input "0,00" at bounding box center [335, 161] width 139 height 7
type input "4,00"
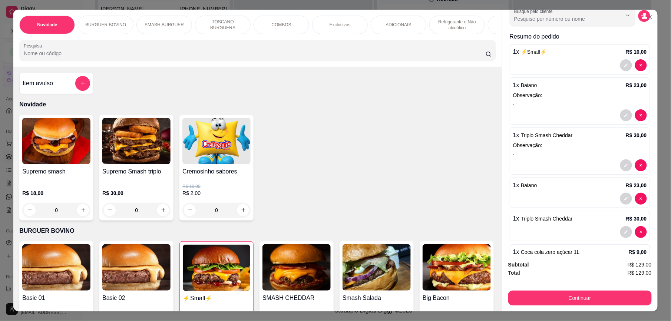
scroll to position [113, 0]
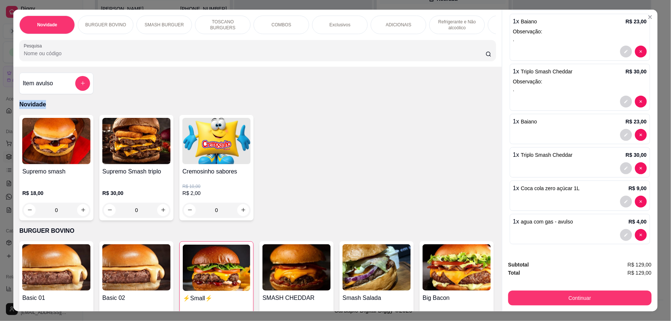
drag, startPoint x: 490, startPoint y: 91, endPoint x: 491, endPoint y: 113, distance: 21.9
click at [491, 113] on div "Item avulso Novidade Supremo smash R$ 18,00 0 Supremo Smash triplo R$ 30,00 0 C…" at bounding box center [257, 189] width 489 height 245
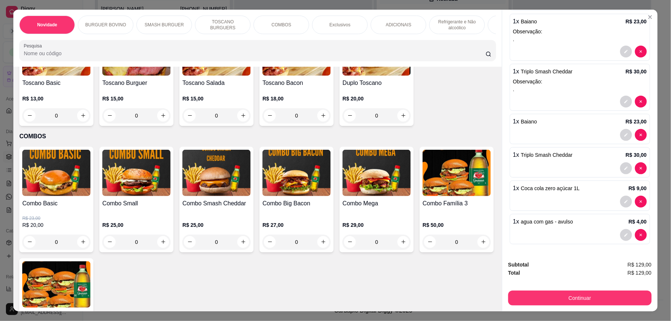
scroll to position [950, 0]
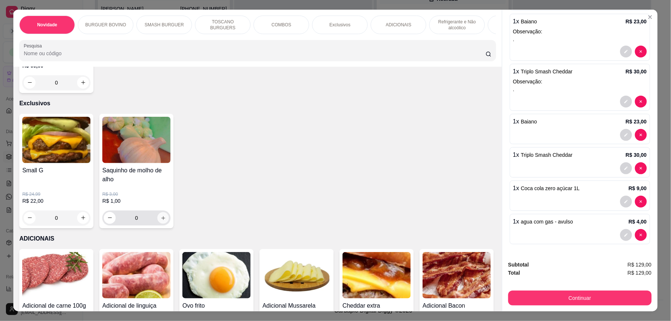
click at [161, 221] on icon "increase-product-quantity" at bounding box center [164, 218] width 6 height 6
click at [162, 221] on icon "increase-product-quantity" at bounding box center [164, 218] width 6 height 6
type input "2"
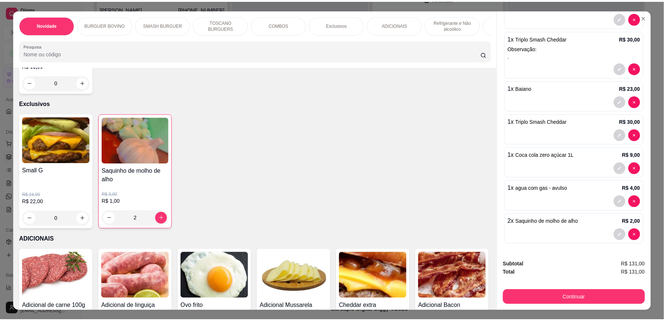
scroll to position [147, 0]
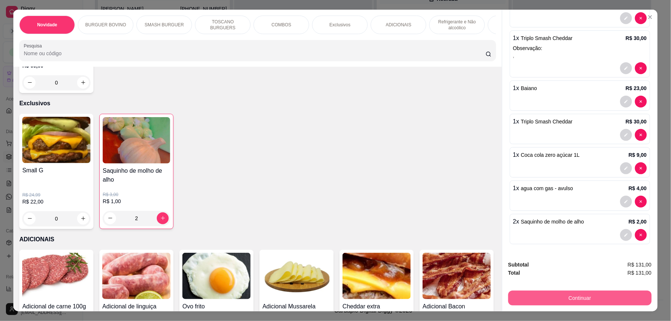
click at [597, 303] on button "Continuar" at bounding box center [580, 298] width 144 height 15
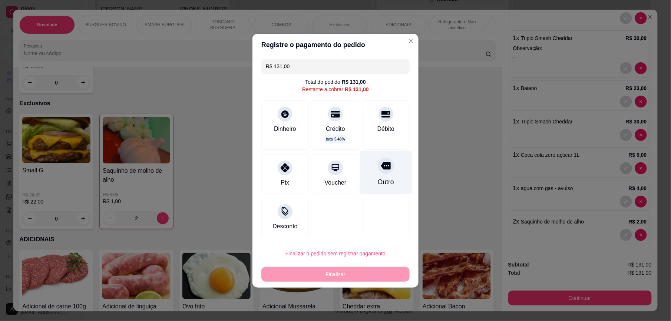
click at [378, 168] on div at bounding box center [386, 166] width 16 height 16
type input "R$ 0,00"
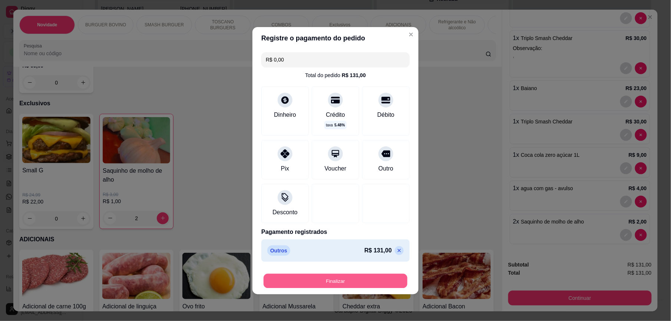
click at [351, 284] on button "Finalizar" at bounding box center [336, 281] width 144 height 14
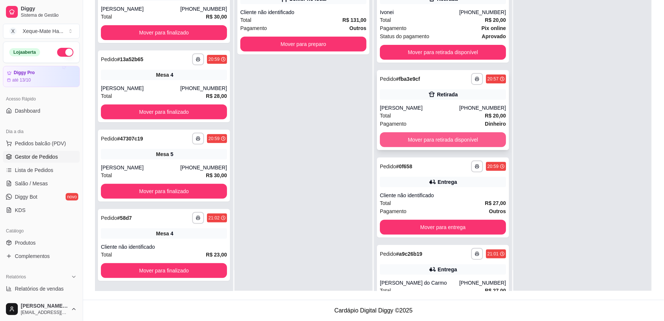
click at [465, 141] on button "Mover para retirada disponível" at bounding box center [443, 139] width 126 height 15
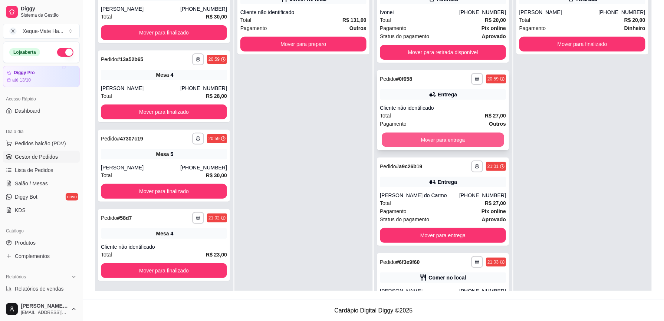
click at [470, 138] on button "Mover para entrega" at bounding box center [443, 140] width 122 height 14
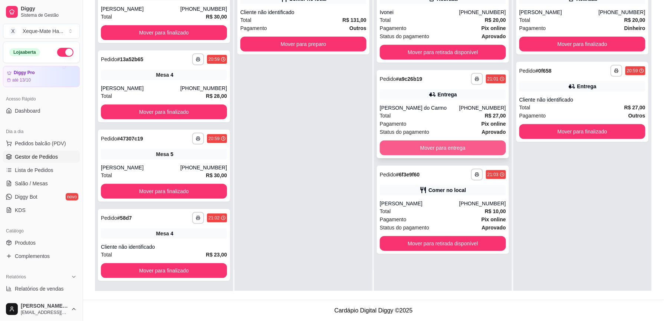
click at [470, 146] on button "Mover para entrega" at bounding box center [443, 148] width 126 height 15
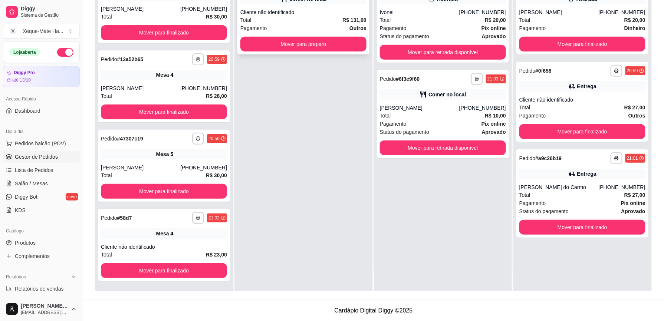
click at [327, 12] on div "Cliente não identificado" at bounding box center [303, 12] width 126 height 7
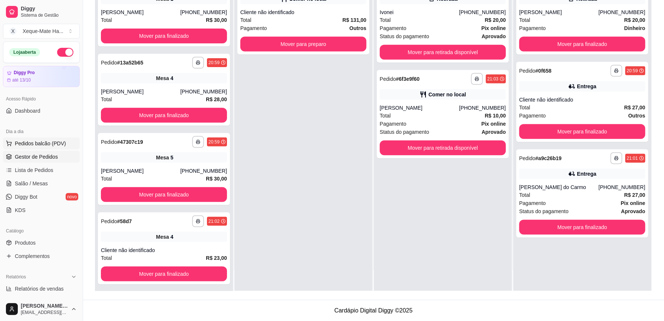
click at [24, 147] on span "Pedidos balcão (PDV)" at bounding box center [40, 143] width 51 height 7
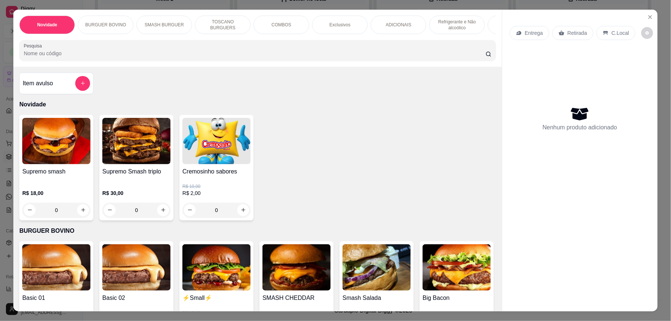
scroll to position [80, 0]
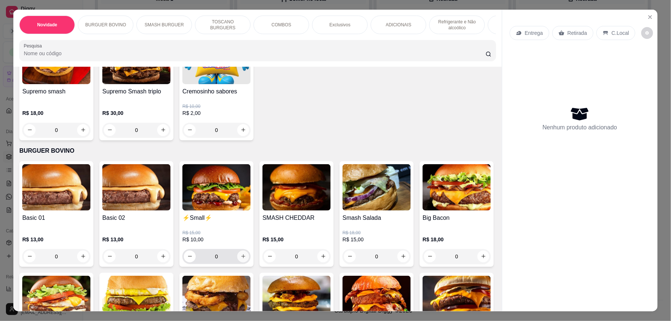
click at [241, 259] on icon "increase-product-quantity" at bounding box center [244, 257] width 6 height 6
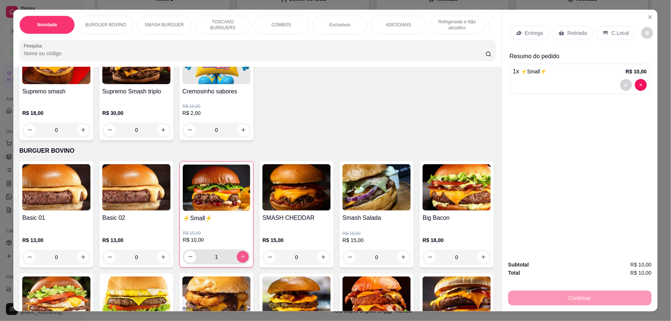
type input "1"
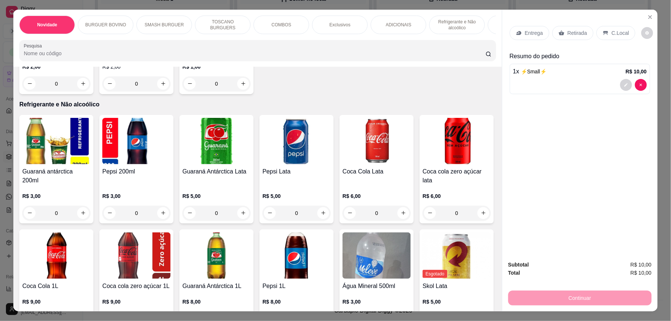
scroll to position [1352, 0]
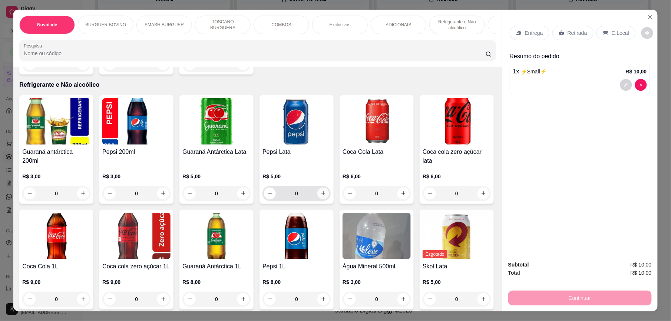
click at [321, 192] on icon "increase-product-quantity" at bounding box center [324, 194] width 6 height 6
type input "1"
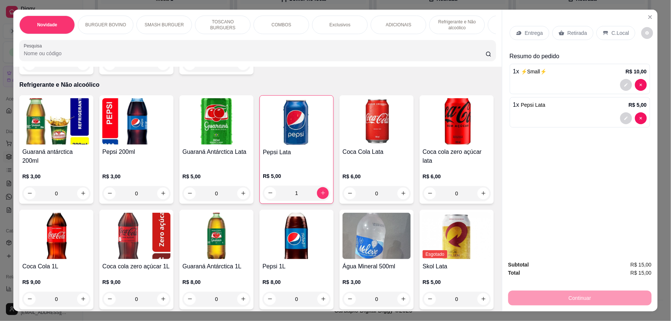
click at [531, 30] on p "Entrega" at bounding box center [534, 32] width 18 height 7
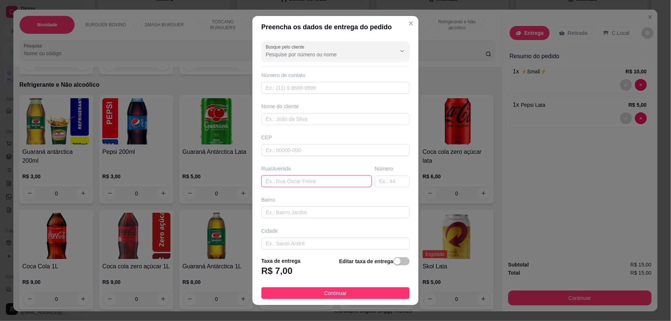
click at [303, 180] on input "text" at bounding box center [316, 181] width 111 height 12
click at [298, 118] on input "text" at bounding box center [335, 119] width 148 height 12
click at [297, 123] on input "iv" at bounding box center [335, 119] width 148 height 12
type input "[PERSON_NAME]"
click at [311, 187] on input "text" at bounding box center [316, 181] width 111 height 12
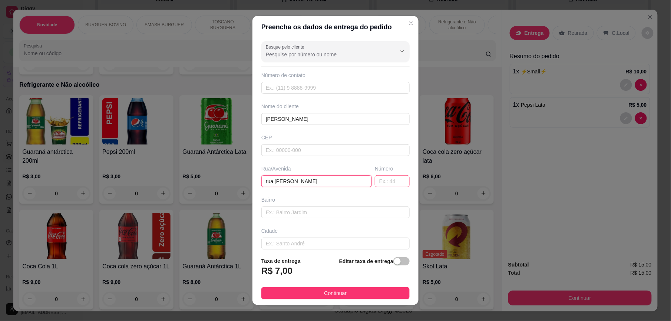
type input "rua [PERSON_NAME]"
click at [375, 180] on input "text" at bounding box center [392, 181] width 35 height 12
type input "310"
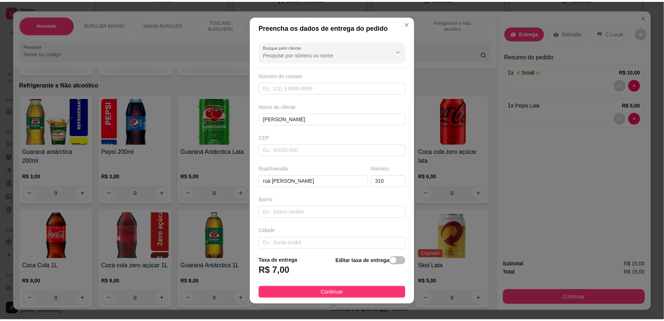
scroll to position [28, 0]
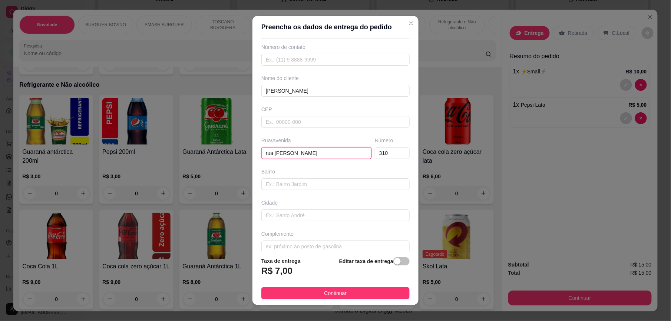
click at [288, 154] on input "rua [PERSON_NAME]" at bounding box center [316, 153] width 111 height 12
click at [314, 153] on input "rua [PERSON_NAME]" at bounding box center [316, 153] width 111 height 12
type input "rua [PERSON_NAME]"
click at [370, 288] on button "Continuar" at bounding box center [335, 293] width 148 height 12
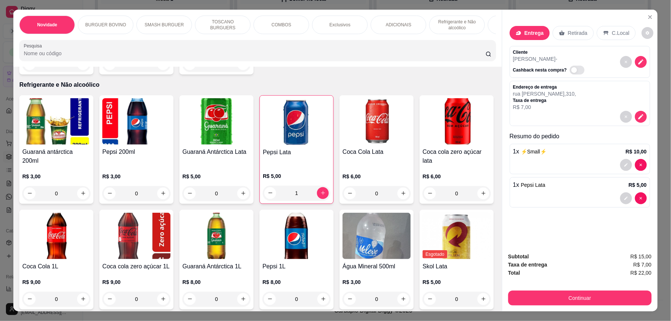
click at [331, 286] on div "R$ 8,00 0" at bounding box center [297, 292] width 68 height 28
click at [573, 298] on button "Continuar" at bounding box center [580, 298] width 144 height 15
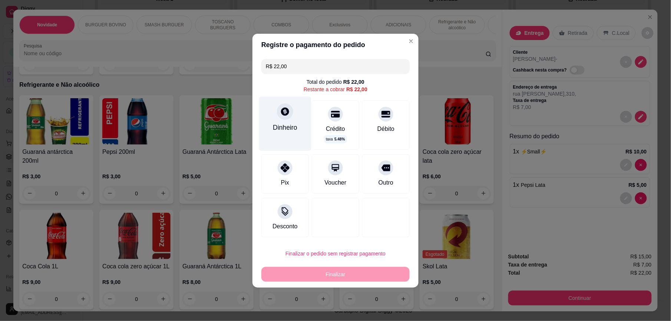
click at [279, 128] on div "Dinheiro" at bounding box center [285, 128] width 24 height 10
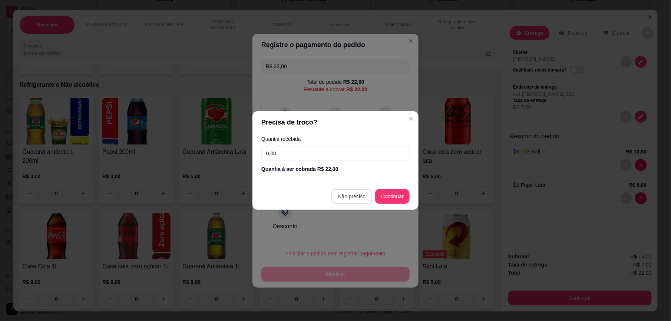
type input "R$ 0,00"
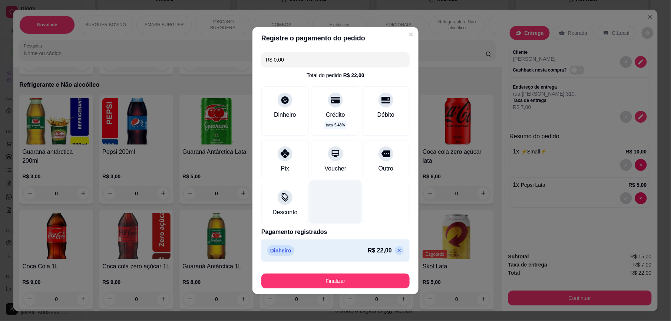
click at [352, 217] on div at bounding box center [336, 201] width 52 height 43
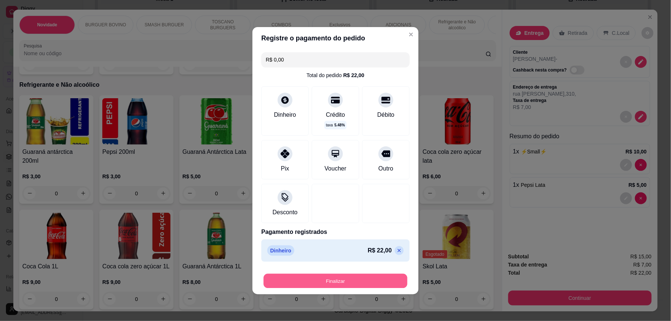
click at [357, 282] on button "Finalizar" at bounding box center [336, 281] width 144 height 14
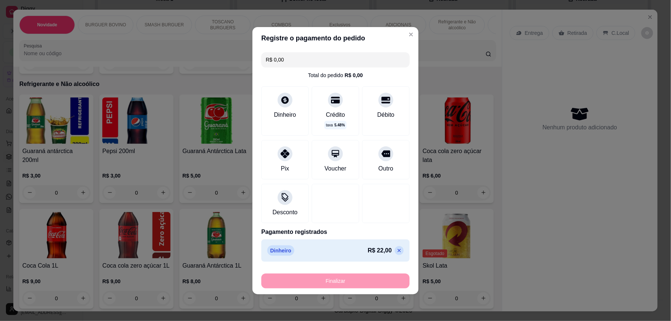
type input "0"
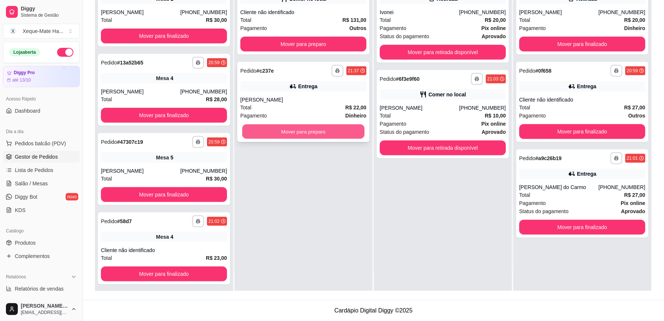
click at [308, 131] on button "Mover para preparo" at bounding box center [303, 132] width 122 height 14
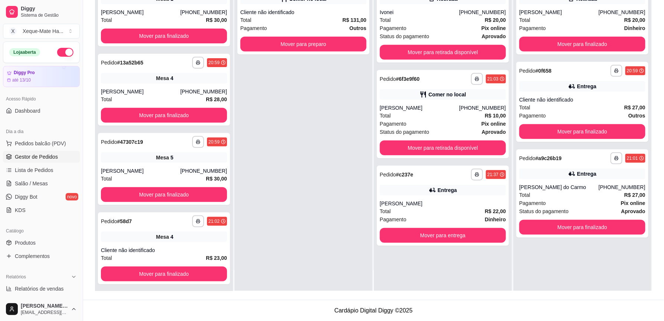
click at [307, 131] on div "**********" at bounding box center [303, 130] width 138 height 321
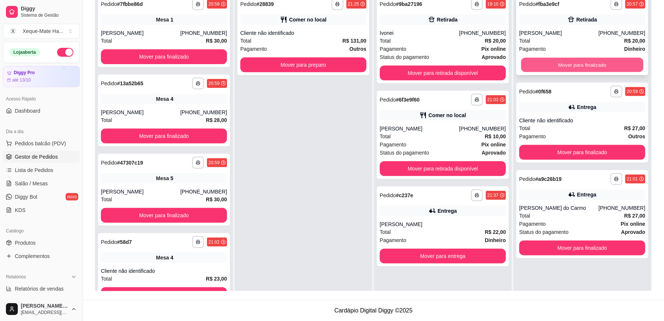
click at [630, 59] on button "Mover para finalizado" at bounding box center [582, 65] width 122 height 14
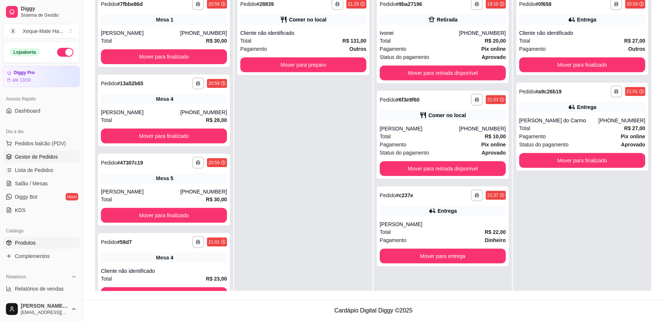
click at [18, 238] on link "Produtos" at bounding box center [41, 243] width 77 height 12
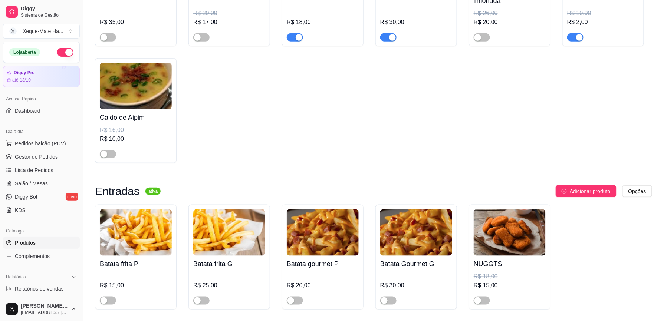
scroll to position [429, 0]
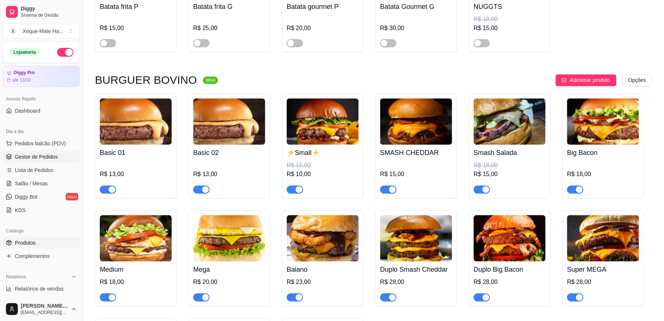
click at [23, 156] on span "Gestor de Pedidos" at bounding box center [36, 156] width 43 height 7
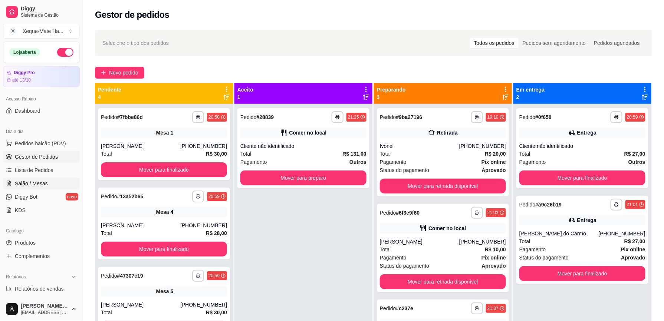
click at [26, 184] on span "Salão / Mesas" at bounding box center [31, 183] width 33 height 7
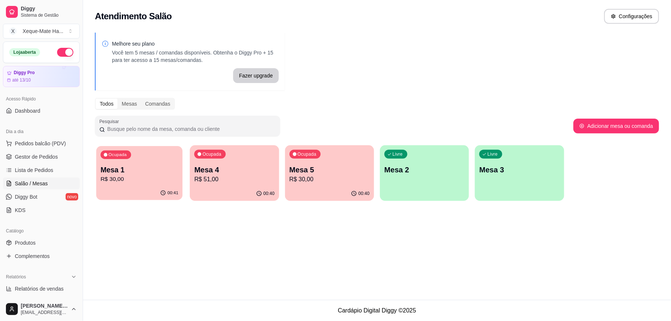
click at [157, 172] on p "Mesa 1" at bounding box center [139, 170] width 78 height 10
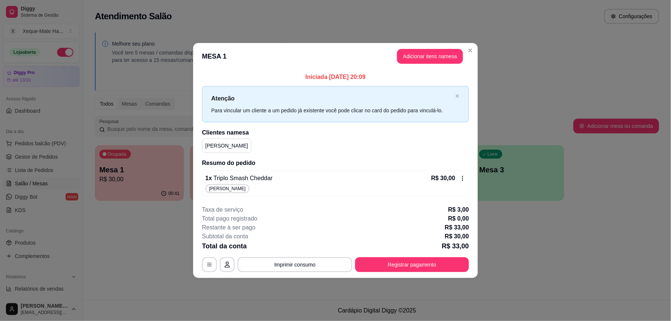
click at [462, 179] on icon at bounding box center [463, 178] width 6 height 6
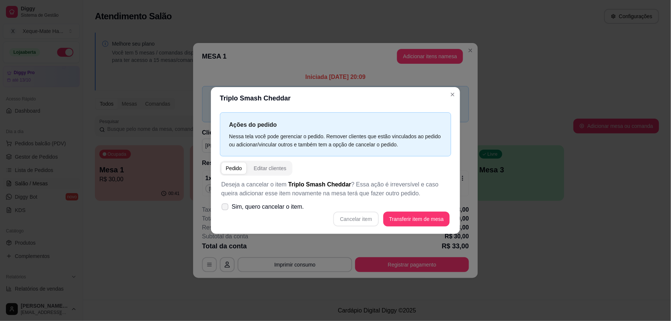
click at [290, 206] on span "Sim, quero cancelar o item." at bounding box center [268, 206] width 72 height 9
click at [226, 208] on input "Sim, quero cancelar o item." at bounding box center [223, 210] width 5 height 5
checkbox input "true"
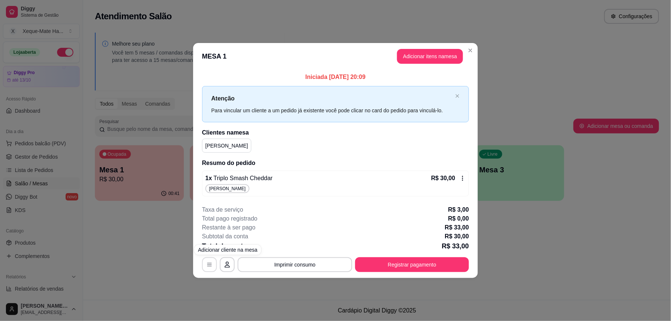
click at [209, 258] on button "button" at bounding box center [209, 264] width 15 height 15
click at [457, 94] on icon "close" at bounding box center [457, 96] width 4 height 4
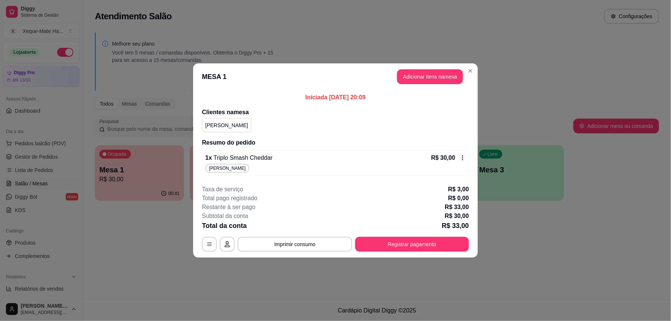
click at [461, 162] on div "1 x Triplo Smash Cheddar R$ 30,00 [PERSON_NAME]" at bounding box center [335, 163] width 267 height 26
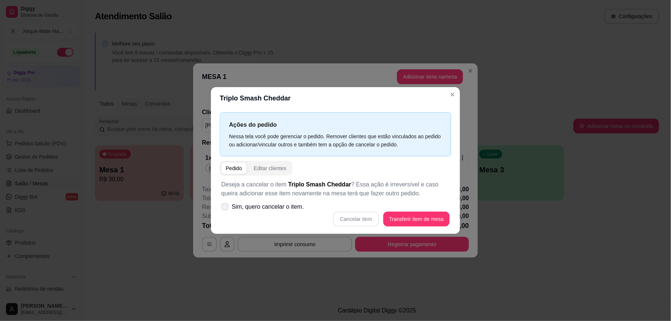
click at [227, 209] on icon at bounding box center [225, 207] width 6 height 4
click at [226, 209] on input "Sim, quero cancelar o item." at bounding box center [223, 210] width 5 height 5
checkbox input "true"
click at [352, 221] on button "Cancelar item" at bounding box center [356, 219] width 44 height 14
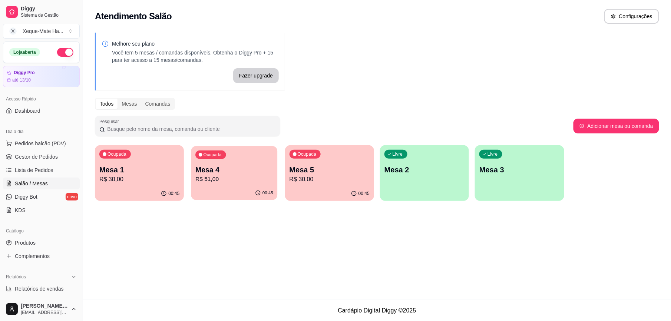
click at [272, 179] on p "R$ 51,00" at bounding box center [235, 179] width 78 height 9
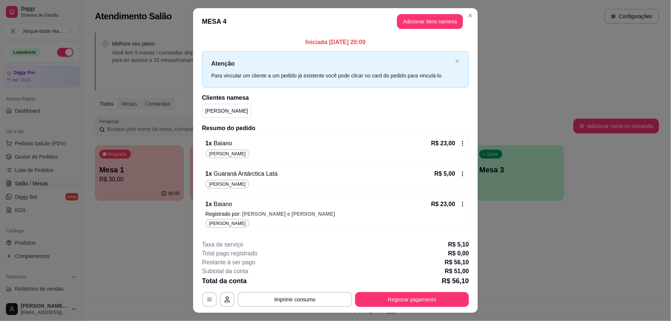
click at [460, 142] on icon at bounding box center [463, 144] width 6 height 6
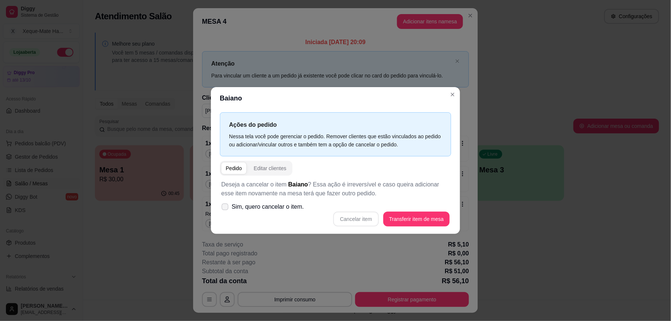
click at [222, 207] on span at bounding box center [225, 207] width 7 height 7
click at [221, 208] on input "Sim, quero cancelar o item." at bounding box center [223, 210] width 5 height 5
checkbox input "true"
click at [368, 219] on button "Cancelar item" at bounding box center [356, 219] width 44 height 14
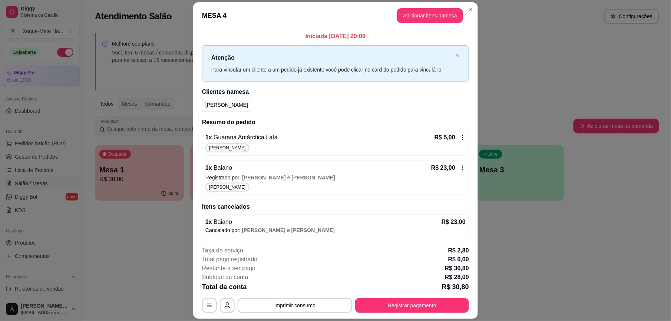
click at [461, 136] on div "1 x Guaraná Antárctica Lata R$ 5,00 [PERSON_NAME]" at bounding box center [335, 143] width 267 height 26
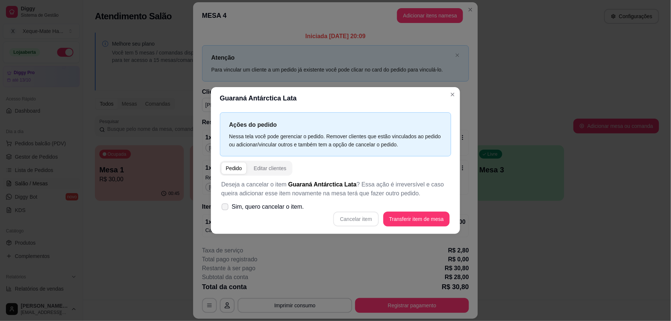
click at [225, 211] on label "Sim, quero cancelar o item." at bounding box center [262, 206] width 89 height 15
click at [225, 211] on input "Sim, quero cancelar o item." at bounding box center [223, 210] width 5 height 5
checkbox input "true"
click at [352, 220] on button "Cancelar item" at bounding box center [355, 219] width 45 height 15
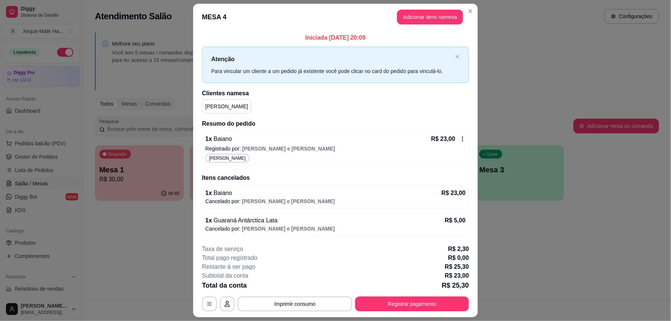
click at [459, 135] on div "R$ 23,00" at bounding box center [448, 139] width 34 height 9
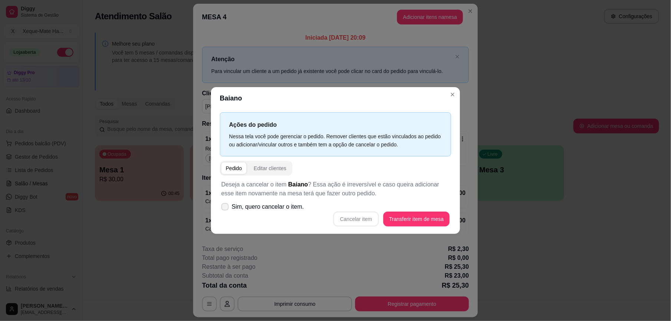
click at [223, 206] on icon at bounding box center [225, 207] width 6 height 4
click at [223, 208] on input "Sim, quero cancelar o item." at bounding box center [223, 210] width 5 height 5
checkbox input "true"
click at [354, 220] on button "Cancelar item" at bounding box center [355, 219] width 45 height 15
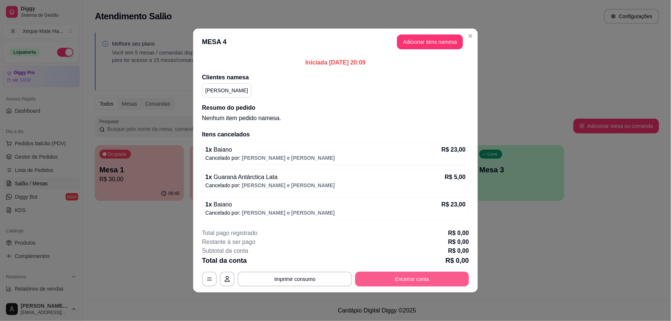
click at [379, 274] on button "Encerrar conta" at bounding box center [412, 279] width 114 height 15
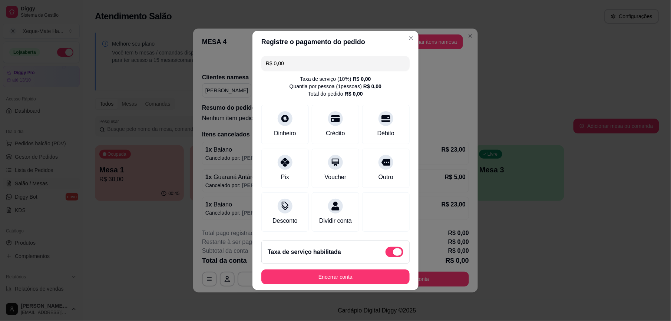
click at [386, 256] on span at bounding box center [395, 252] width 18 height 10
click at [385, 256] on input "checkbox" at bounding box center [387, 256] width 5 height 5
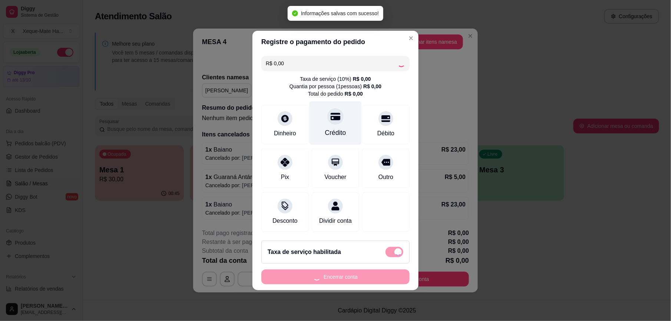
checkbox input "false"
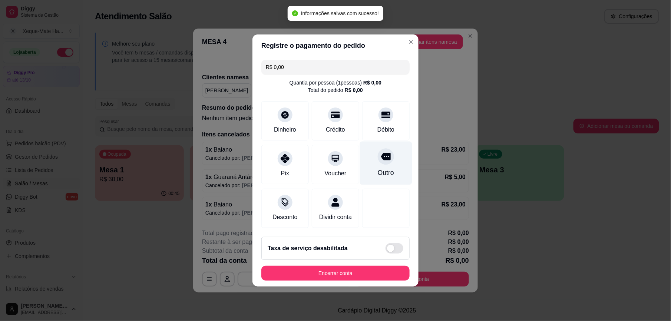
click at [375, 161] on div "Outro" at bounding box center [386, 163] width 52 height 43
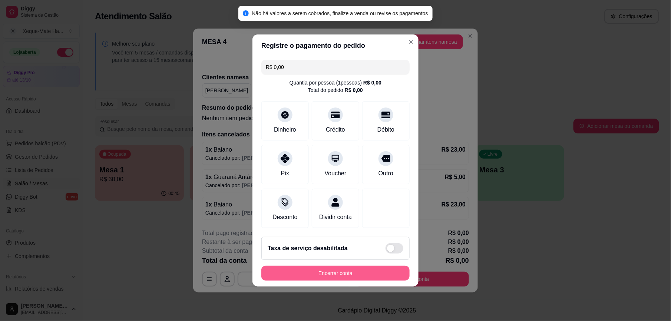
click at [349, 279] on button "Encerrar conta" at bounding box center [335, 273] width 148 height 15
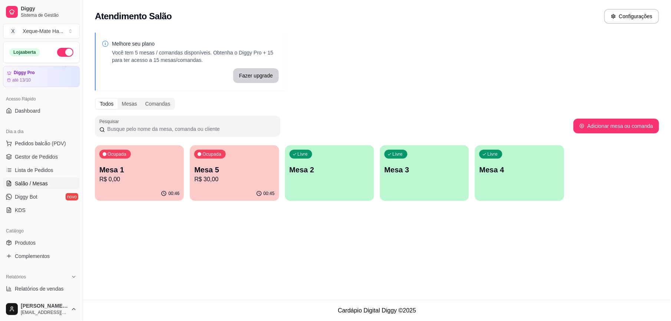
click at [234, 180] on p "R$ 30,00" at bounding box center [234, 179] width 80 height 9
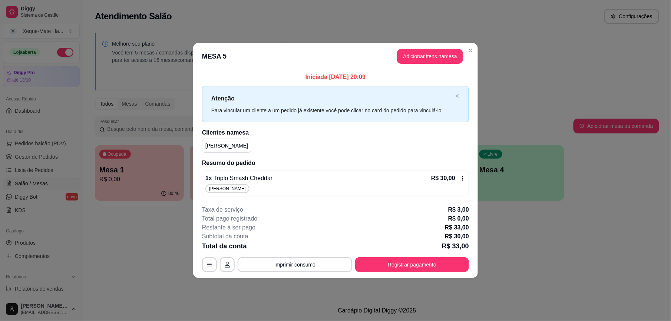
click at [461, 175] on div "R$ 30,00" at bounding box center [448, 178] width 34 height 9
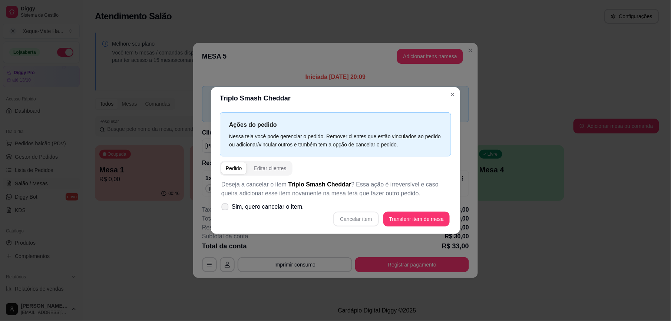
click at [227, 203] on label "Sim, quero cancelar o item." at bounding box center [262, 206] width 89 height 15
click at [226, 208] on input "Sim, quero cancelar o item." at bounding box center [223, 210] width 5 height 5
checkbox input "true"
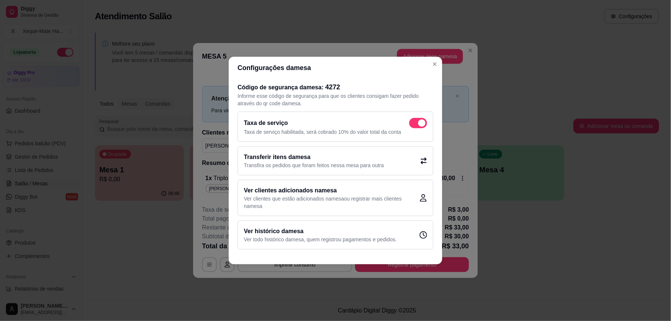
click at [237, 148] on div "Código de segurança da mesa : 4272 Informe esse código de segurança para que os…" at bounding box center [336, 166] width 214 height 174
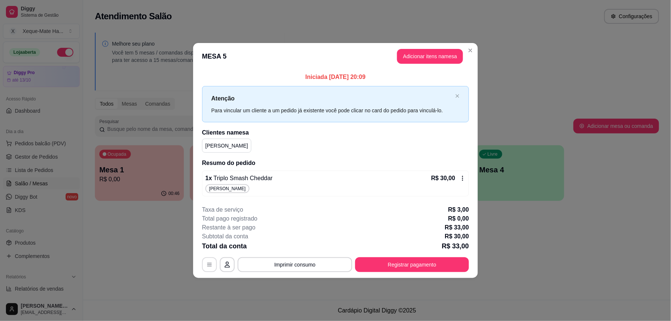
click at [208, 262] on button "button" at bounding box center [209, 264] width 15 height 15
click at [462, 177] on icon at bounding box center [463, 178] width 6 height 6
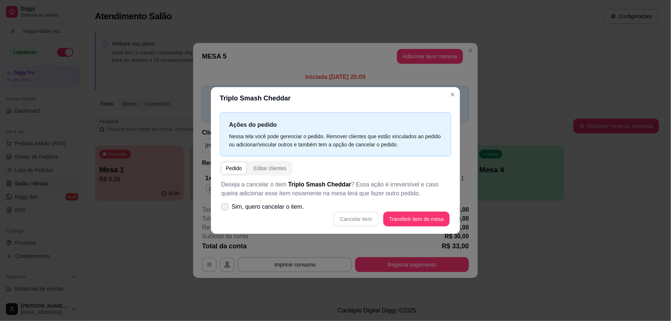
click at [230, 211] on label "Sim, quero cancelar o item." at bounding box center [262, 206] width 89 height 15
click at [226, 211] on input "Sim, quero cancelar o item." at bounding box center [223, 210] width 5 height 5
checkbox input "true"
click at [357, 220] on button "Cancelar item" at bounding box center [355, 219] width 45 height 15
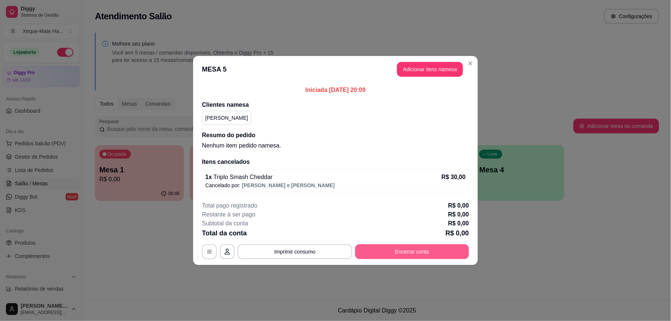
click at [377, 247] on button "Encerrar conta" at bounding box center [412, 251] width 114 height 15
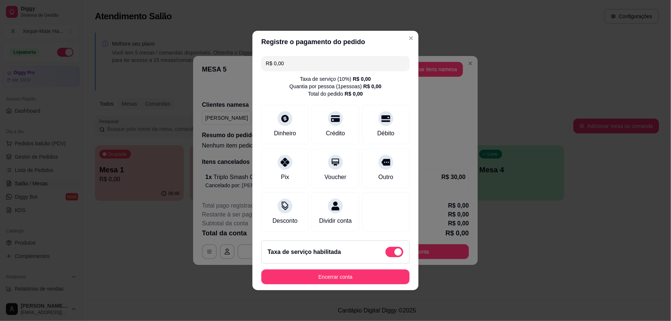
click at [386, 254] on span at bounding box center [395, 252] width 18 height 10
click at [385, 254] on input "checkbox" at bounding box center [387, 256] width 5 height 5
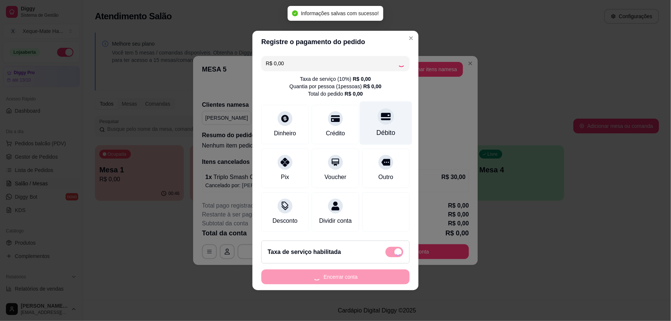
checkbox input "false"
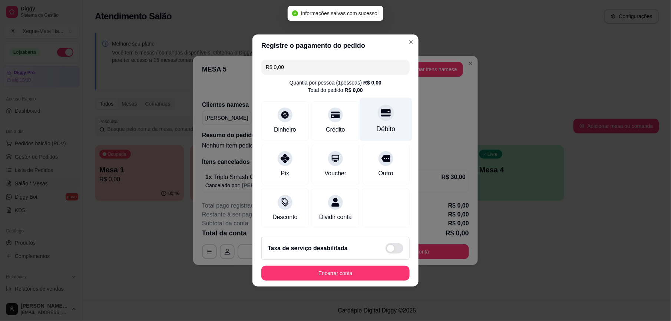
click at [380, 124] on div "Débito" at bounding box center [386, 129] width 19 height 10
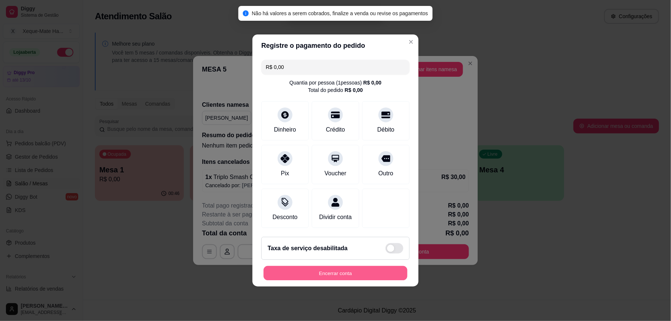
click at [375, 281] on button "Encerrar conta" at bounding box center [336, 273] width 144 height 14
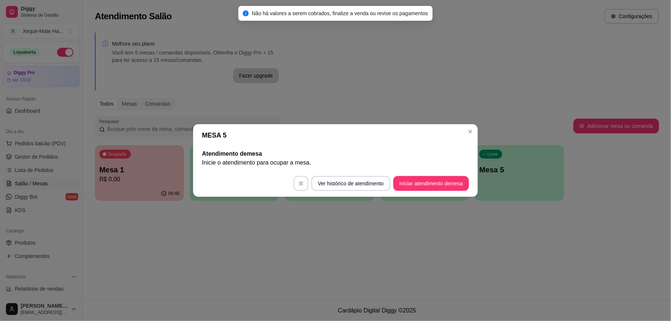
click at [471, 138] on header "MESA 5" at bounding box center [335, 135] width 285 height 22
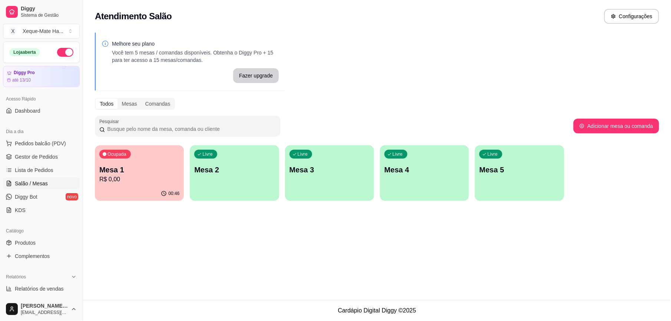
click at [154, 172] on p "Mesa 1" at bounding box center [139, 170] width 80 height 10
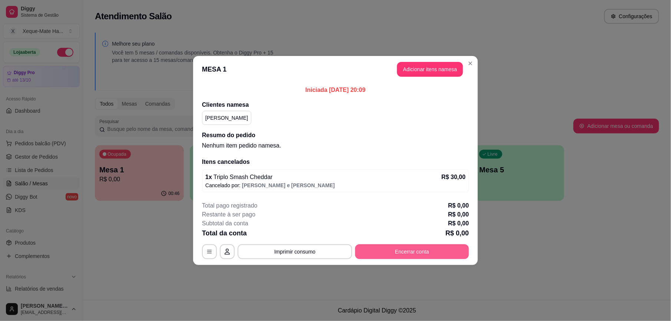
click at [390, 252] on button "Encerrar conta" at bounding box center [412, 251] width 114 height 15
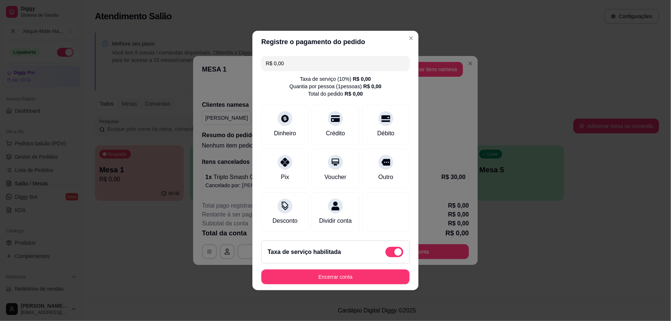
click at [387, 254] on span at bounding box center [395, 252] width 18 height 10
click at [387, 254] on input "checkbox" at bounding box center [387, 256] width 5 height 5
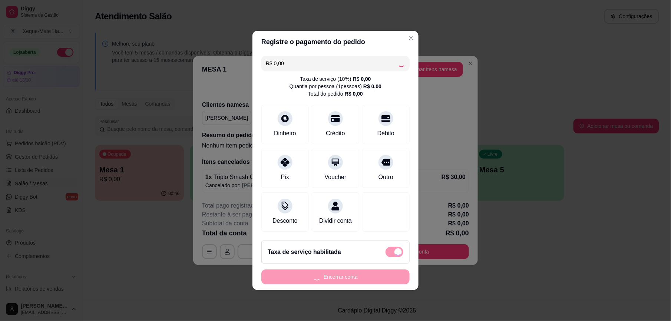
checkbox input "false"
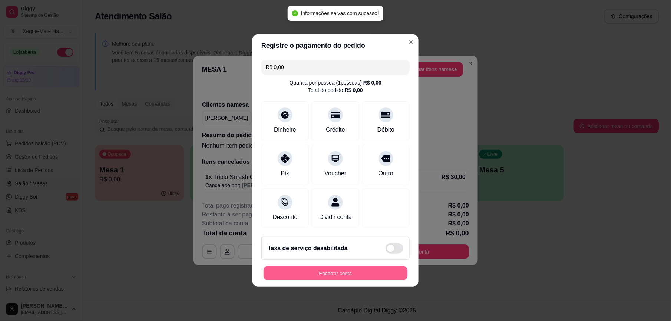
click at [369, 281] on button "Encerrar conta" at bounding box center [336, 273] width 144 height 14
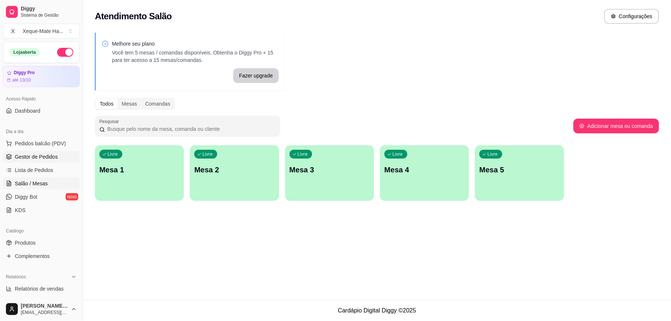
click at [55, 155] on span "Gestor de Pedidos" at bounding box center [36, 156] width 43 height 7
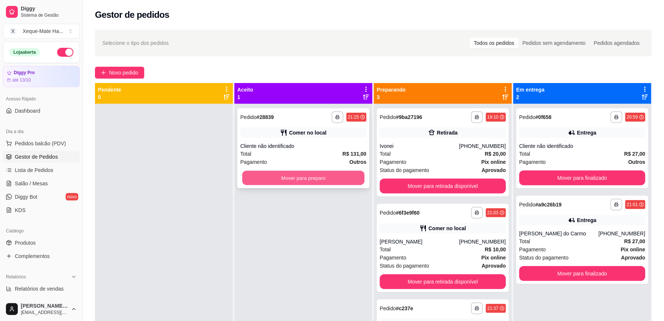
click at [267, 177] on button "Mover para preparo" at bounding box center [303, 178] width 122 height 14
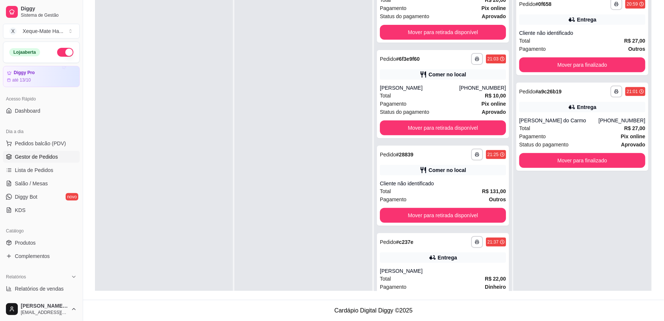
scroll to position [42, 0]
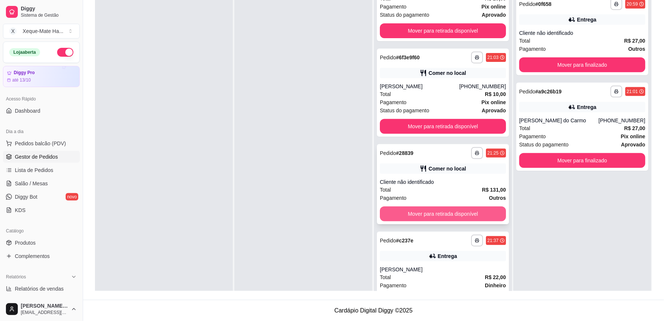
click at [463, 215] on button "Mover para retirada disponível" at bounding box center [443, 214] width 126 height 15
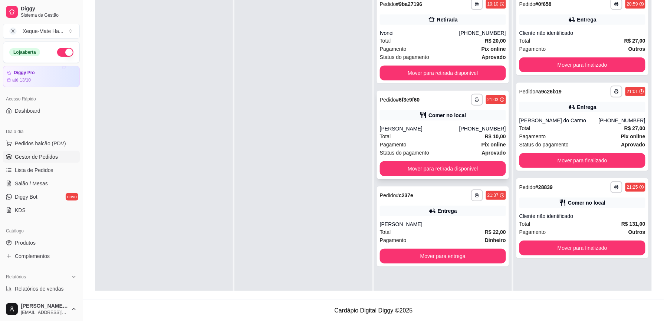
scroll to position [0, 0]
click at [456, 171] on button "Mover para retirada disponível" at bounding box center [443, 168] width 126 height 15
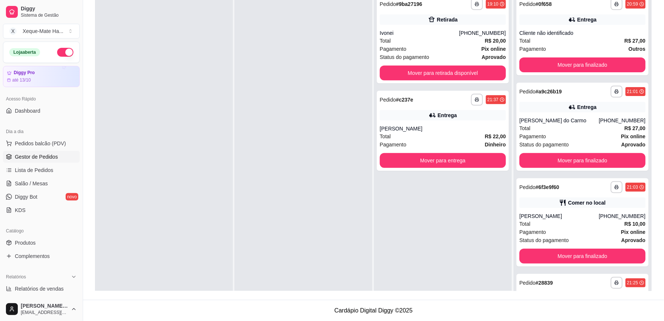
scroll to position [52, 0]
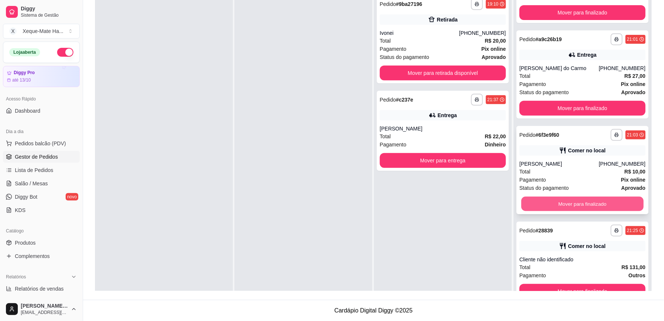
click at [575, 201] on button "Mover para finalizado" at bounding box center [582, 204] width 122 height 14
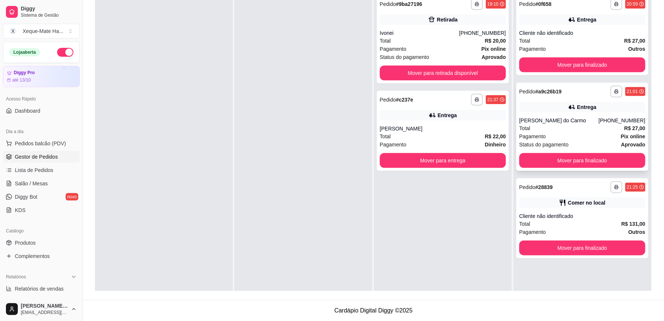
scroll to position [0, 0]
click at [588, 248] on button "Mover para finalizado" at bounding box center [582, 248] width 126 height 15
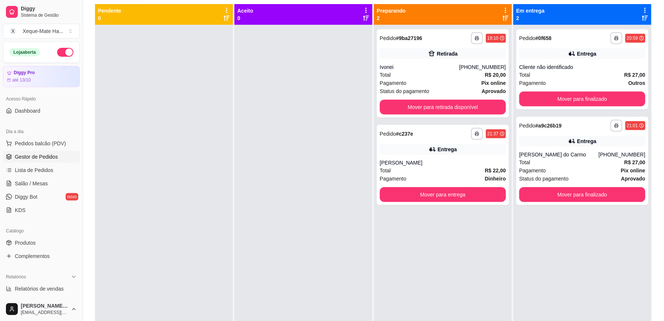
scroll to position [78, 0]
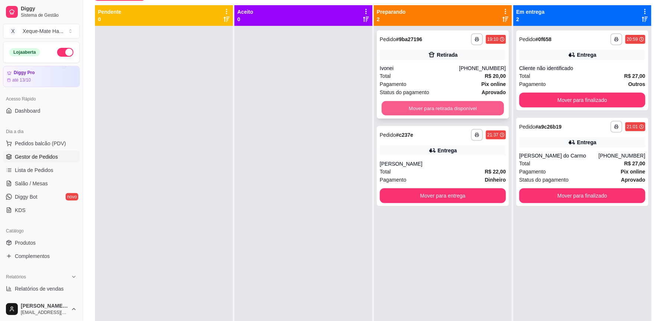
click at [431, 109] on button "Mover para retirada disponível" at bounding box center [443, 108] width 122 height 14
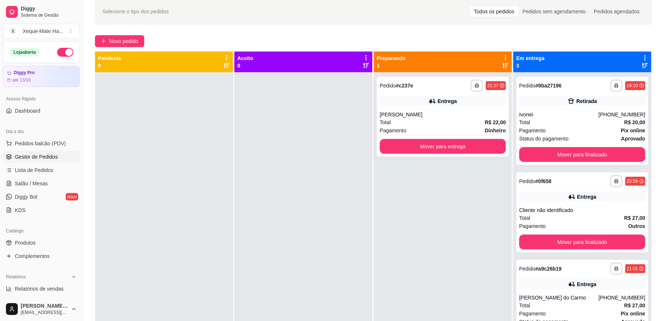
scroll to position [31, 0]
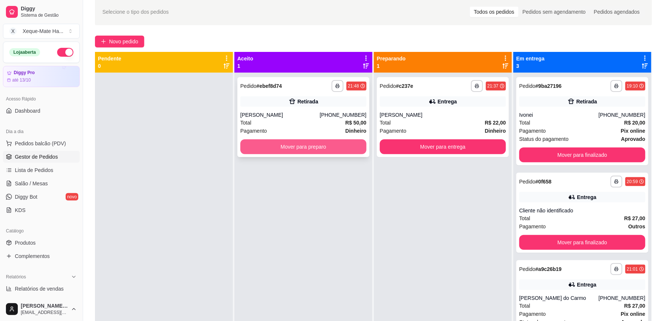
click at [318, 147] on button "Mover para preparo" at bounding box center [303, 146] width 126 height 15
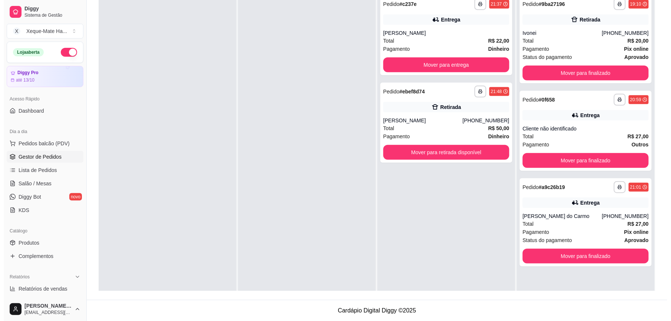
scroll to position [21, 0]
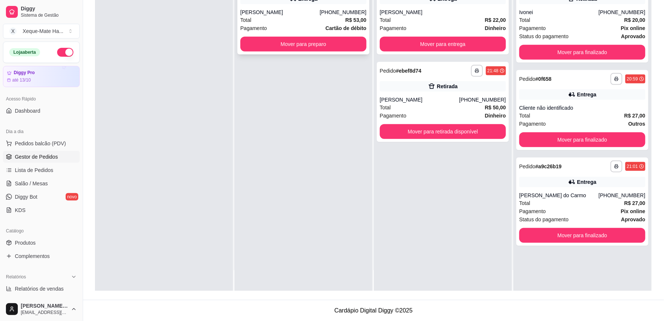
click at [327, 16] on div "Total R$ 53,00" at bounding box center [303, 20] width 126 height 8
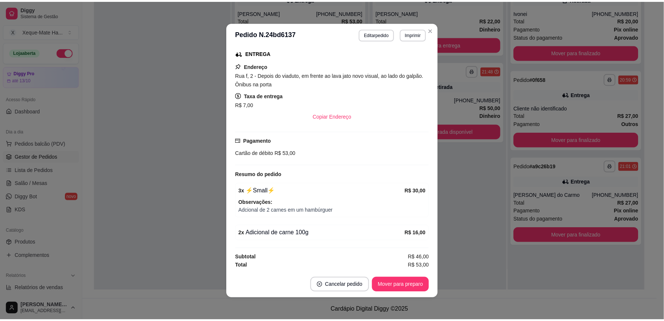
scroll to position [174, 0]
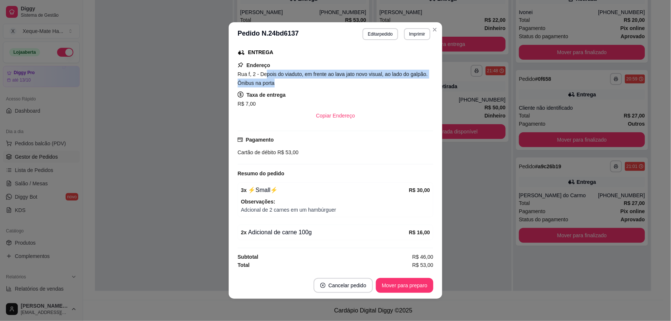
drag, startPoint x: 263, startPoint y: 74, endPoint x: 392, endPoint y: 79, distance: 128.8
click at [392, 79] on div "Rua f, 2 - Depois do viaduto, em frente ao lava jato novo visual, ao lado do ga…" at bounding box center [336, 79] width 196 height 18
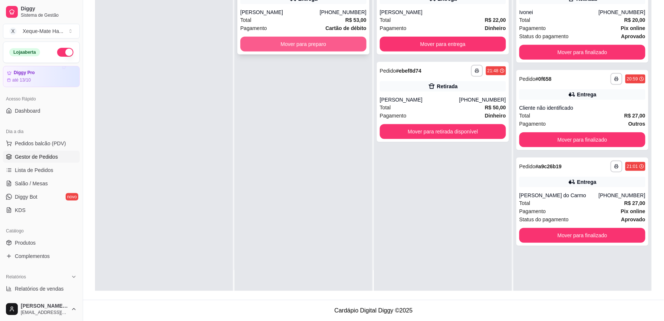
click at [300, 45] on button "Mover para preparo" at bounding box center [303, 44] width 126 height 15
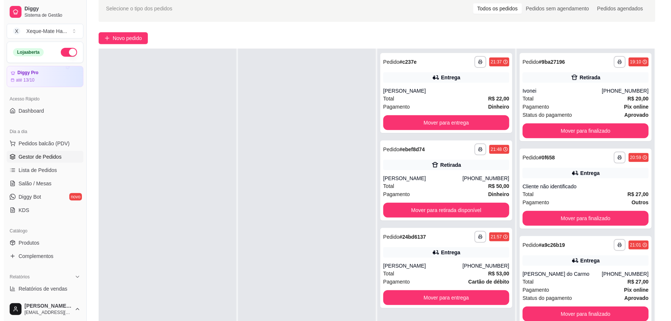
scroll to position [30, 0]
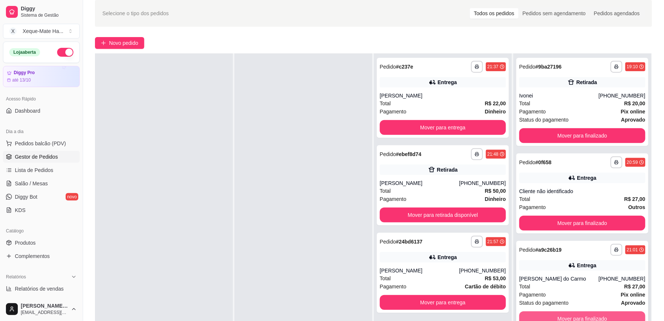
click at [604, 317] on button "Mover para finalizado" at bounding box center [582, 318] width 126 height 15
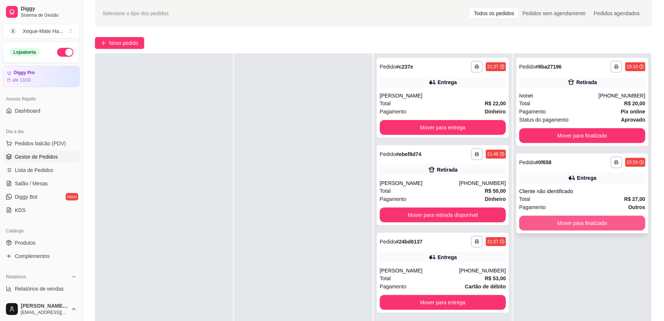
click at [603, 222] on button "Mover para finalizado" at bounding box center [582, 223] width 126 height 15
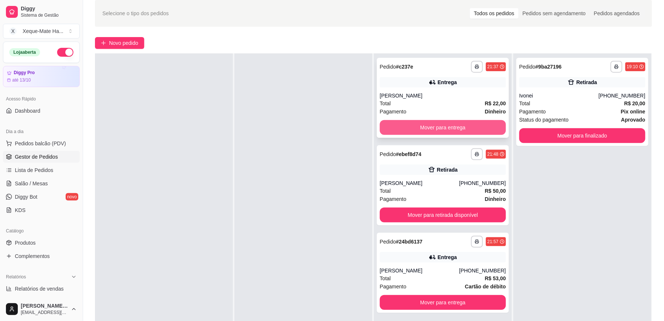
click at [448, 127] on button "Mover para entrega" at bounding box center [443, 127] width 126 height 15
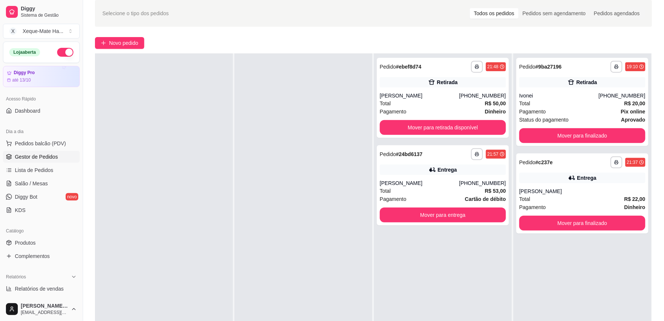
click at [42, 136] on div "Dia a dia" at bounding box center [41, 132] width 77 height 12
click at [48, 143] on span "Pedidos balcão (PDV)" at bounding box center [40, 143] width 51 height 7
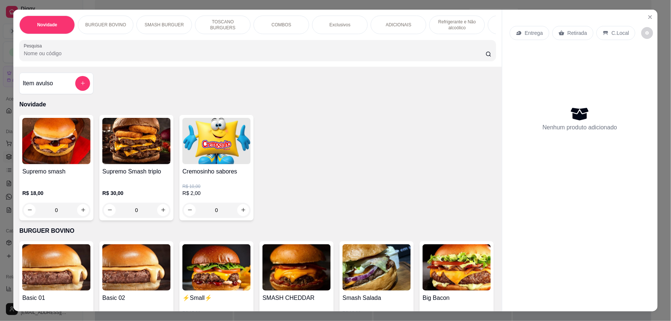
scroll to position [105, 0]
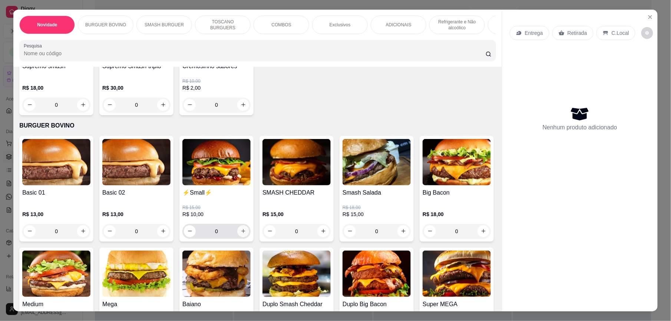
click at [241, 234] on icon "increase-product-quantity" at bounding box center [244, 231] width 6 height 6
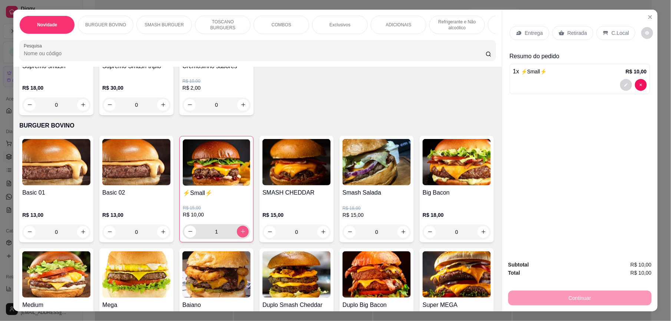
type input "1"
click at [560, 85] on div at bounding box center [580, 85] width 134 height 12
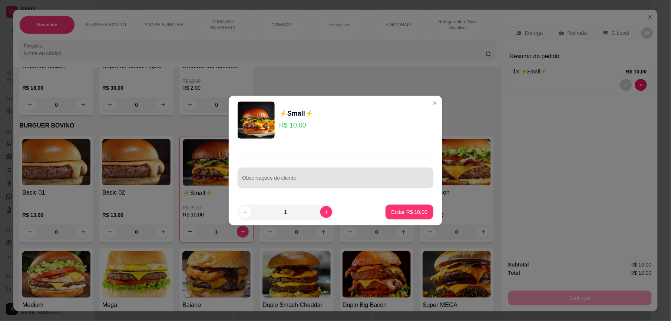
click at [285, 186] on div "Observações do cliente" at bounding box center [336, 178] width 196 height 21
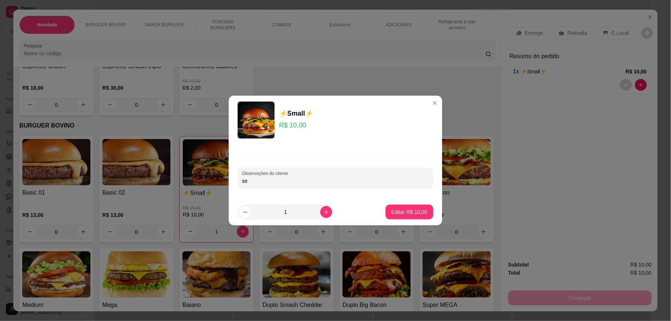
type input "s"
type input "so o pão a carne e o queijo"
click at [399, 210] on p "Editar R$ 10,00" at bounding box center [410, 211] width 36 height 7
type input "0"
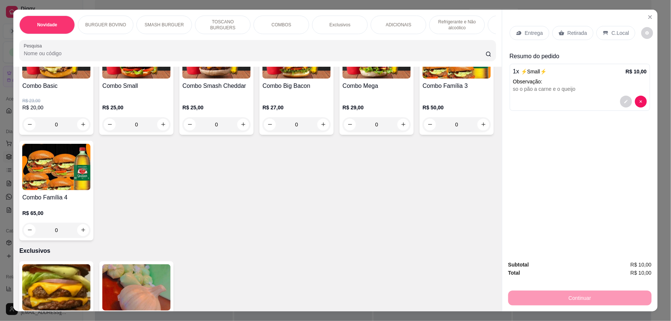
scroll to position [819, 0]
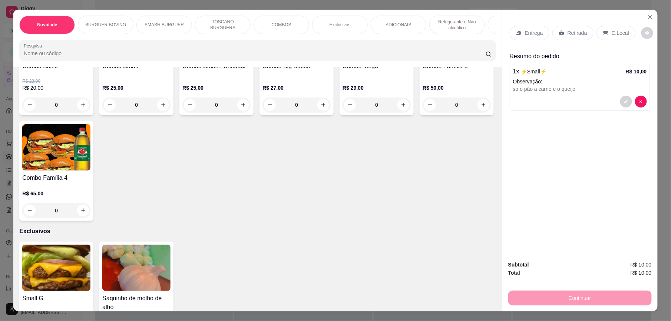
click at [573, 33] on p "Retirada" at bounding box center [578, 32] width 20 height 7
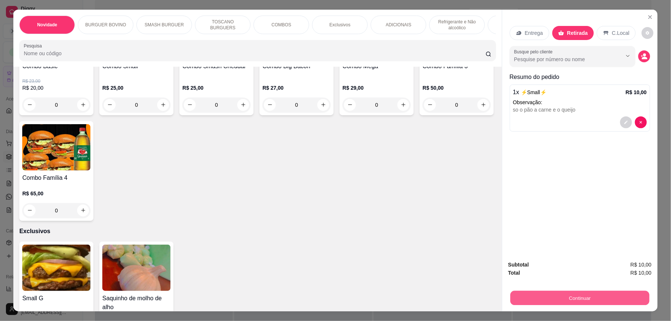
click at [559, 297] on button "Continuar" at bounding box center [580, 298] width 139 height 14
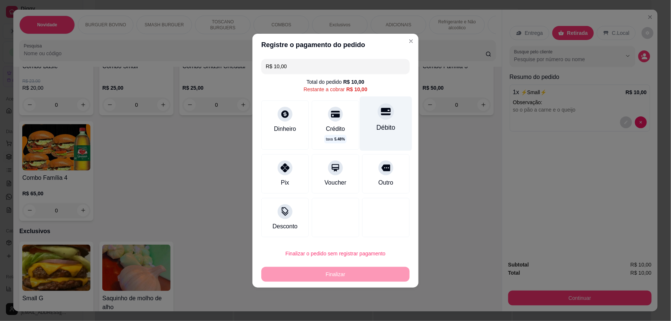
click at [380, 119] on div "Débito" at bounding box center [386, 123] width 52 height 54
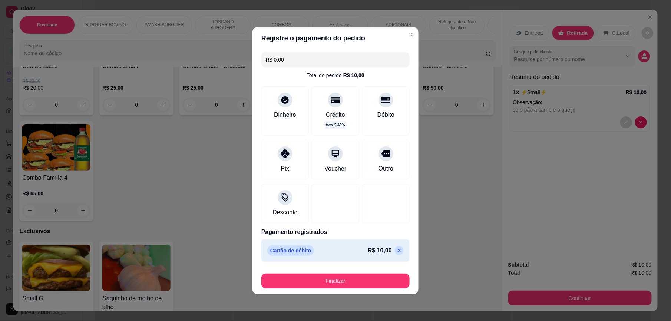
type input "R$ 0,00"
click at [359, 276] on button "Finalizar" at bounding box center [335, 281] width 148 height 15
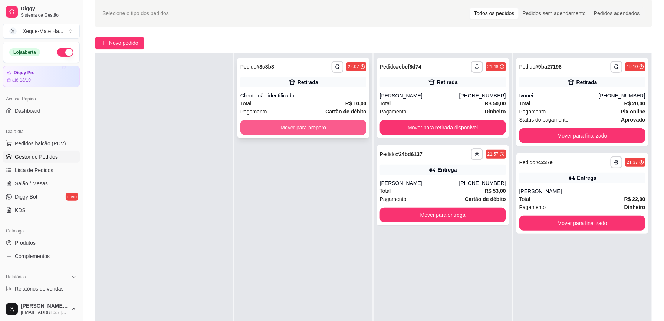
click at [330, 122] on button "Mover para preparo" at bounding box center [303, 127] width 126 height 15
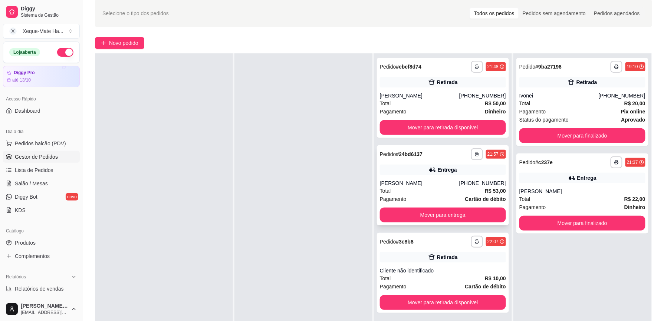
click at [406, 177] on div "**********" at bounding box center [443, 185] width 132 height 80
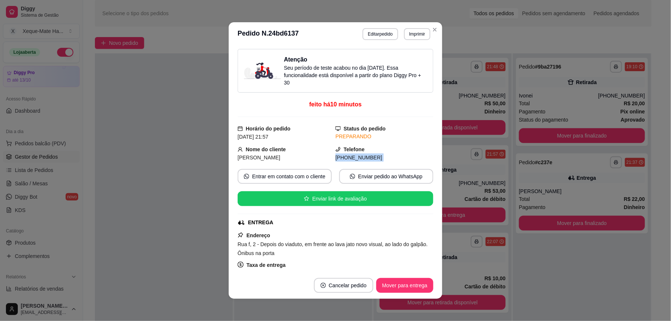
drag, startPoint x: 422, startPoint y: 154, endPoint x: 428, endPoint y: 205, distance: 52.3
click at [428, 205] on div "Atenção Seu período de teste acabou no dia [DATE] . Essa funcionalidade está di…" at bounding box center [336, 159] width 196 height 220
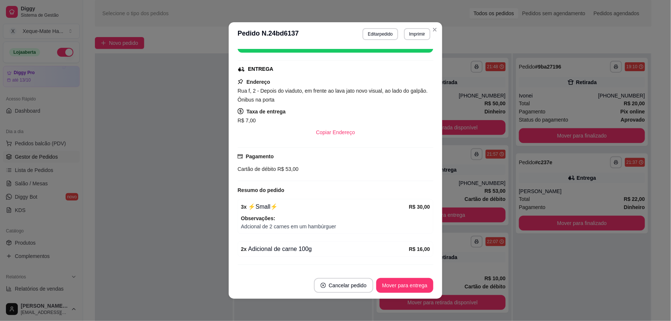
scroll to position [174, 0]
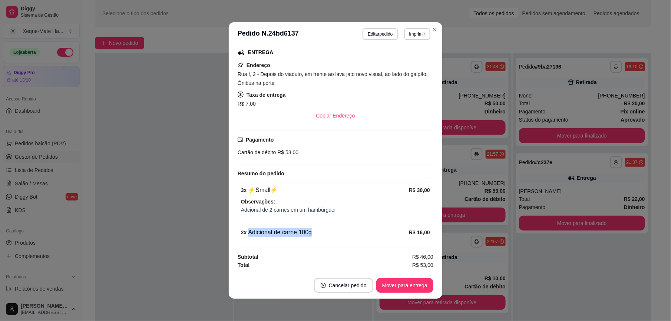
drag, startPoint x: 243, startPoint y: 231, endPoint x: 340, endPoint y: 239, distance: 97.5
click at [340, 239] on div "2 x Adicional de carne 100g R$ 16,00" at bounding box center [336, 233] width 196 height 16
click at [347, 156] on div "Pagamento Cartão de débito R$ 53,00" at bounding box center [336, 148] width 196 height 34
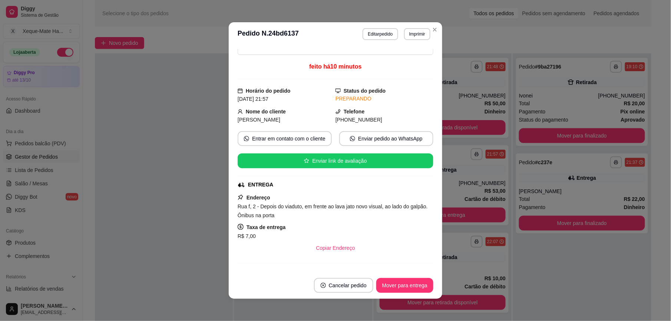
scroll to position [34, 0]
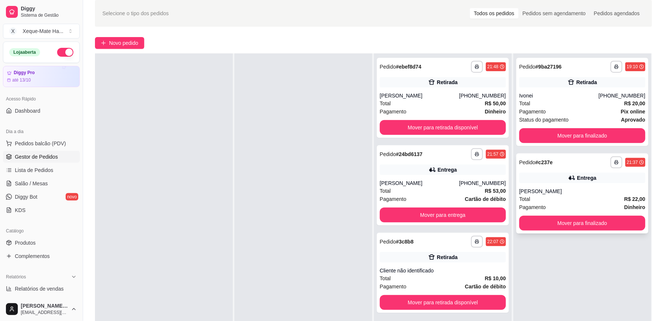
click at [613, 175] on div "Entrega" at bounding box center [582, 178] width 126 height 10
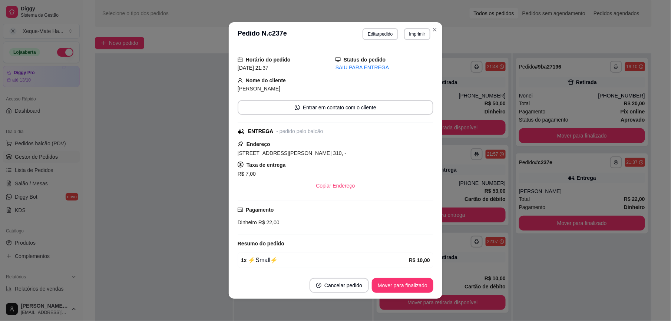
scroll to position [124, 0]
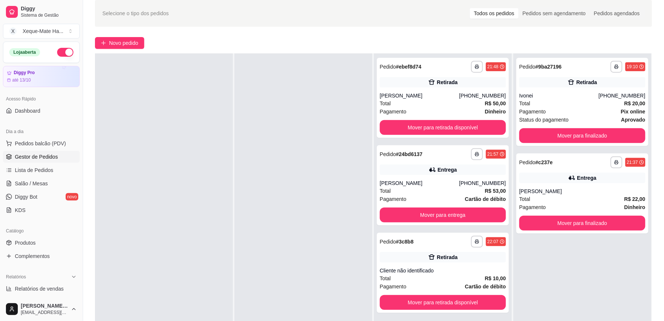
click at [133, 49] on div "**********" at bounding box center [373, 190] width 581 height 388
click at [127, 45] on span "Novo pedido" at bounding box center [123, 43] width 29 height 8
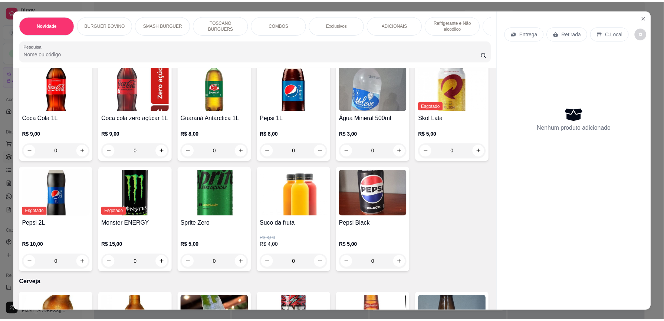
scroll to position [1930, 0]
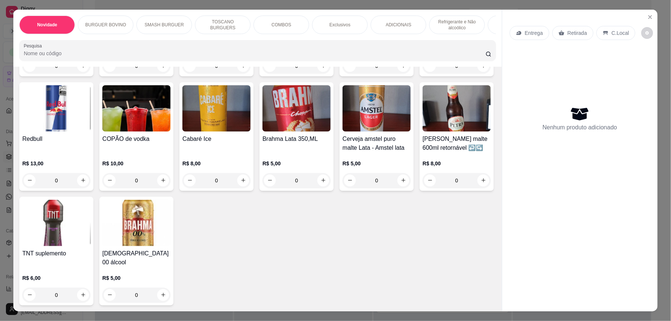
click at [98, 3] on div "Novidade BURGUER BOVINO SMASH BURGUER TOSCANO BURGUERS COMBOS Exclusivos ADICIO…" at bounding box center [335, 160] width 671 height 321
click at [110, 4] on div "Novidade BURGUER BOVINO SMASH BURGUER TOSCANO BURGUERS COMBOS Exclusivos ADICIO…" at bounding box center [335, 160] width 671 height 321
click at [647, 16] on icon "Close" at bounding box center [650, 17] width 6 height 6
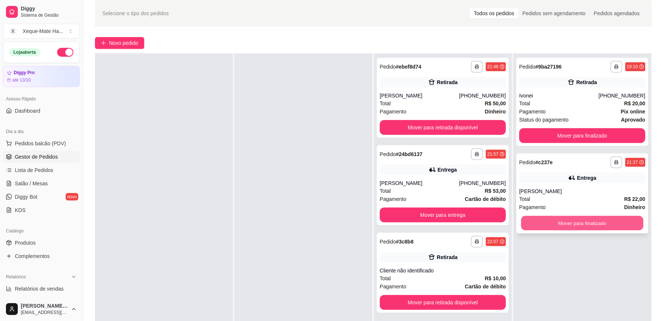
click at [568, 220] on button "Mover para finalizado" at bounding box center [582, 223] width 122 height 14
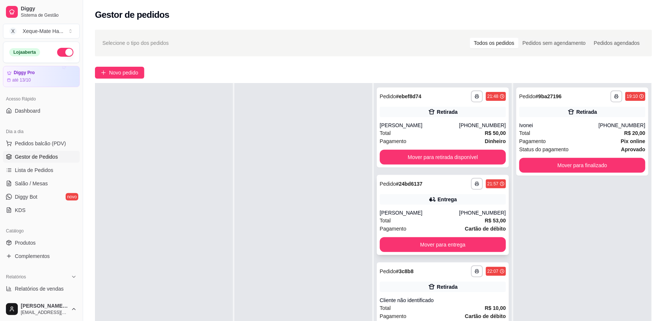
click at [409, 208] on div "**********" at bounding box center [443, 215] width 132 height 80
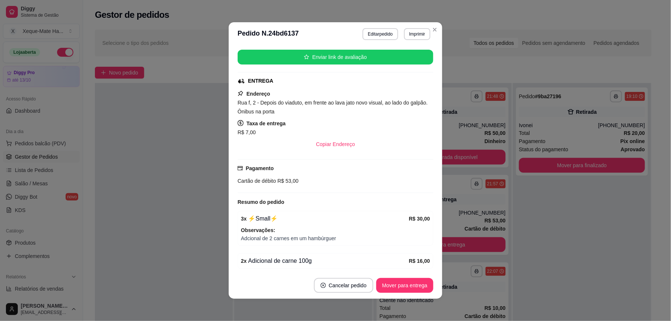
scroll to position [174, 0]
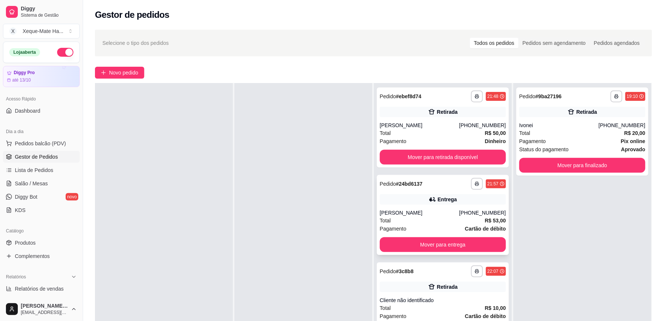
click at [387, 193] on div "**********" at bounding box center [443, 215] width 132 height 80
click at [392, 241] on button "Mover para entrega" at bounding box center [443, 244] width 126 height 15
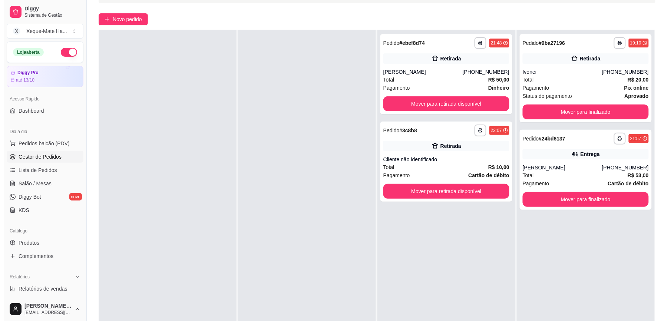
scroll to position [55, 0]
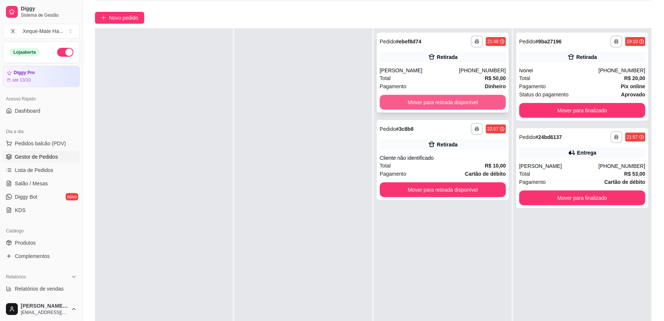
click at [425, 103] on button "Mover para retirada disponível" at bounding box center [443, 102] width 126 height 15
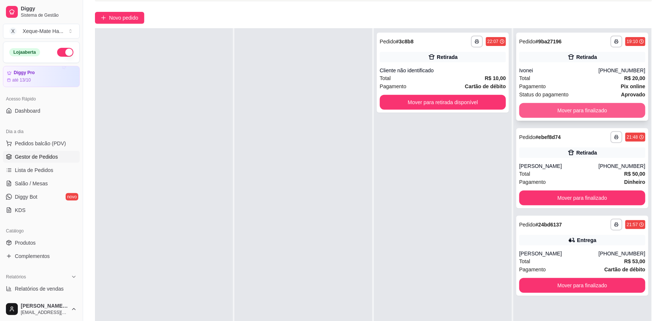
click at [604, 113] on button "Mover para finalizado" at bounding box center [582, 110] width 126 height 15
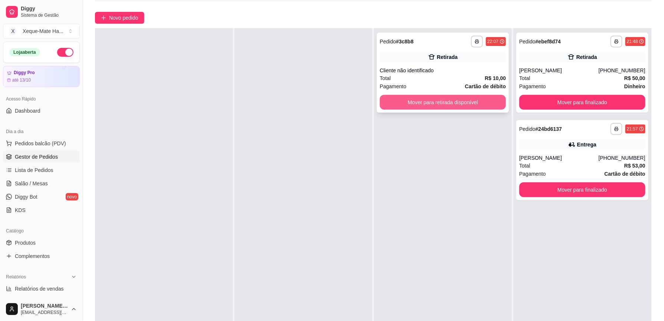
click at [473, 105] on button "Mover para retirada disponível" at bounding box center [443, 102] width 126 height 15
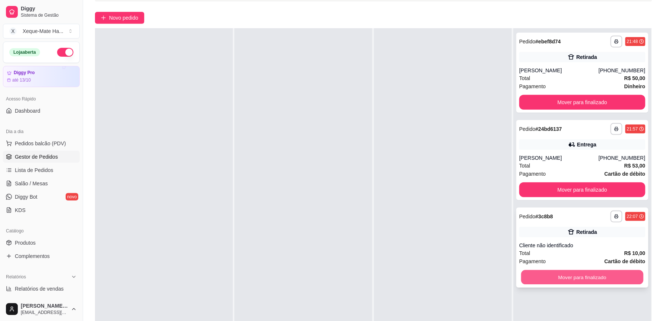
click at [593, 278] on button "Mover para finalizado" at bounding box center [582, 277] width 122 height 14
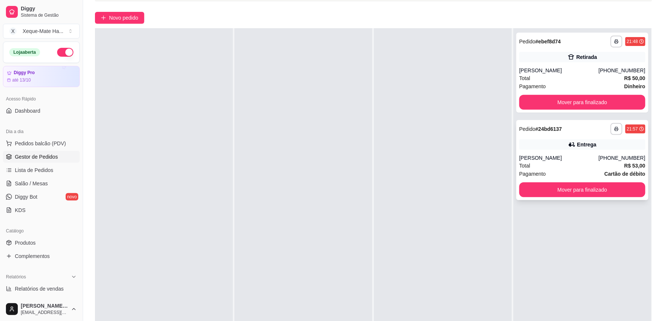
click at [619, 144] on div "Entrega" at bounding box center [582, 144] width 126 height 10
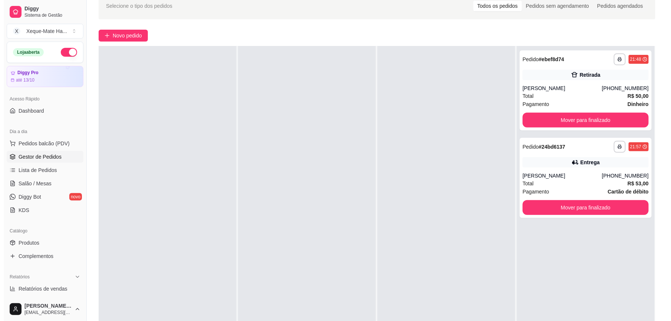
scroll to position [35, 0]
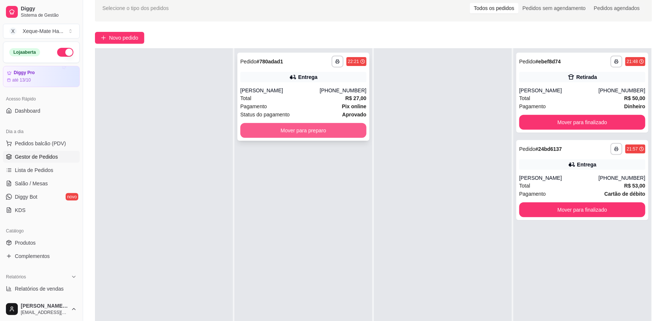
click at [302, 131] on button "Mover para preparo" at bounding box center [303, 130] width 126 height 15
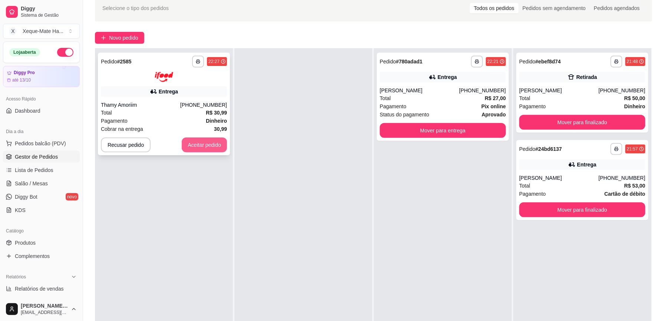
click at [197, 144] on button "Aceitar pedido" at bounding box center [204, 145] width 45 height 15
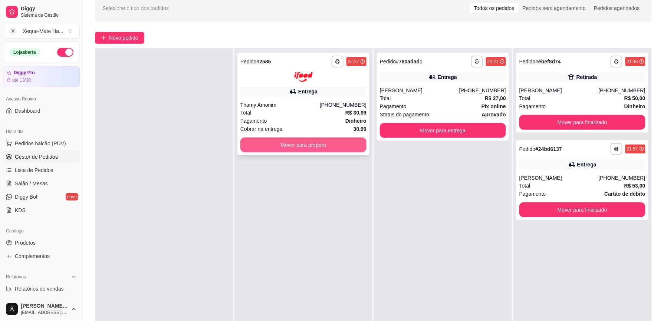
click at [268, 145] on button "Mover para preparo" at bounding box center [303, 145] width 126 height 15
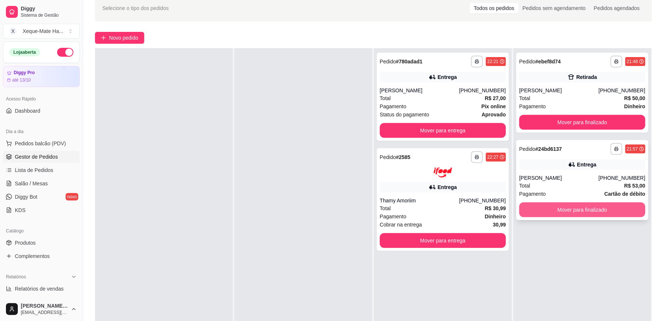
click at [625, 207] on button "Mover para finalizado" at bounding box center [582, 209] width 126 height 15
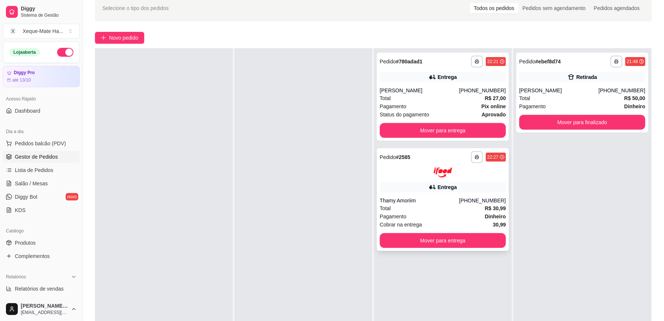
click at [456, 193] on div "**********" at bounding box center [443, 199] width 132 height 103
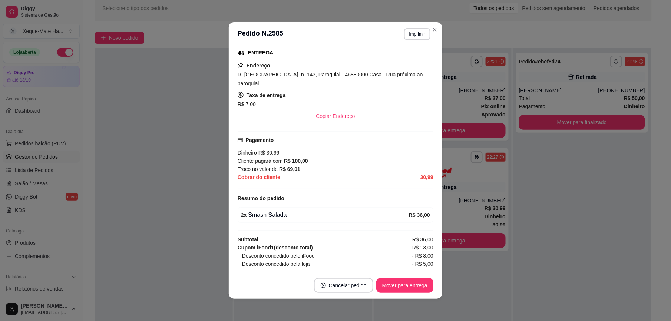
scroll to position [0, 0]
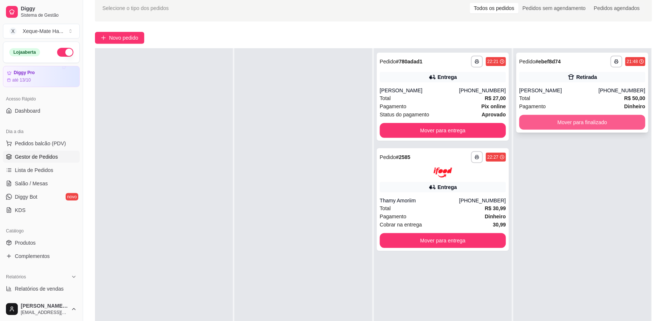
click at [558, 125] on button "Mover para finalizado" at bounding box center [582, 122] width 126 height 15
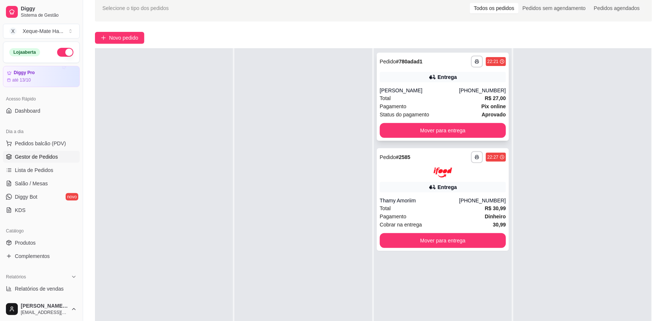
click at [431, 92] on div "[PERSON_NAME]" at bounding box center [419, 90] width 79 height 7
click at [481, 172] on div at bounding box center [443, 173] width 126 height 10
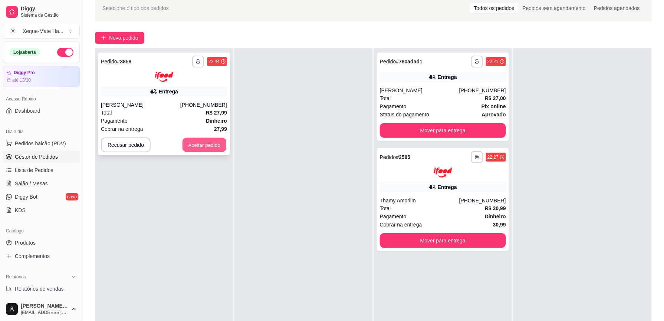
click at [202, 145] on button "Aceitar pedido" at bounding box center [204, 145] width 44 height 14
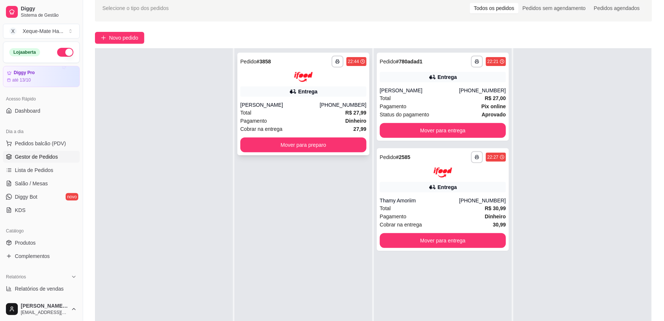
click at [264, 83] on div "**********" at bounding box center [303, 104] width 132 height 103
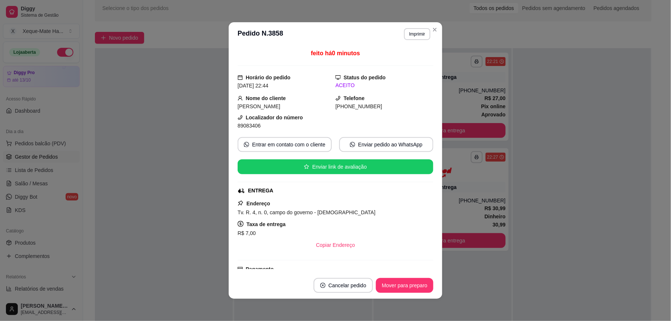
scroll to position [116, 0]
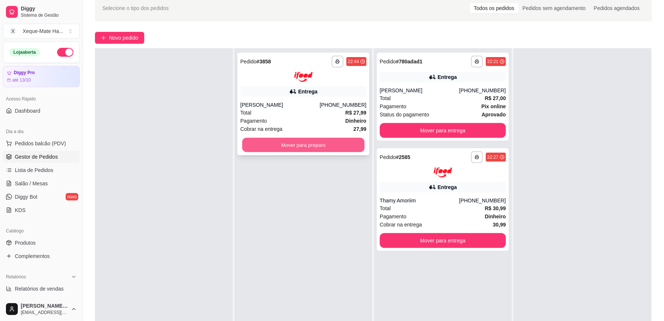
click at [325, 142] on button "Mover para preparo" at bounding box center [303, 145] width 122 height 14
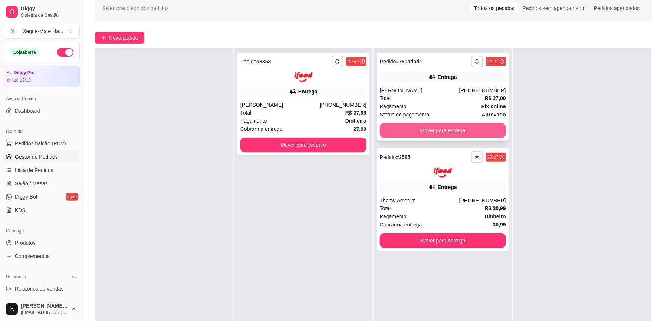
click at [457, 136] on button "Mover para entrega" at bounding box center [443, 130] width 126 height 15
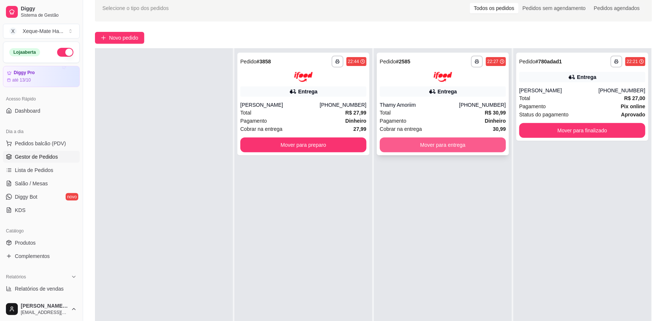
click at [446, 145] on button "Mover para entrega" at bounding box center [443, 145] width 126 height 15
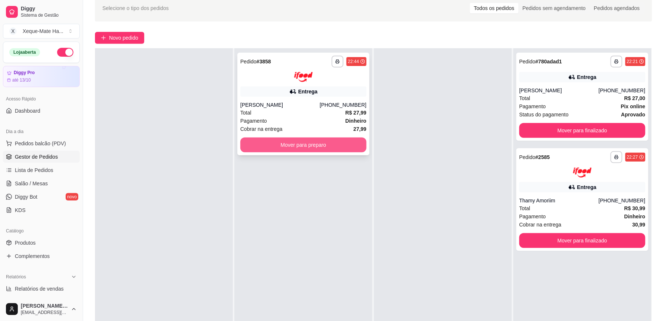
click at [334, 141] on button "Mover para preparo" at bounding box center [303, 145] width 126 height 15
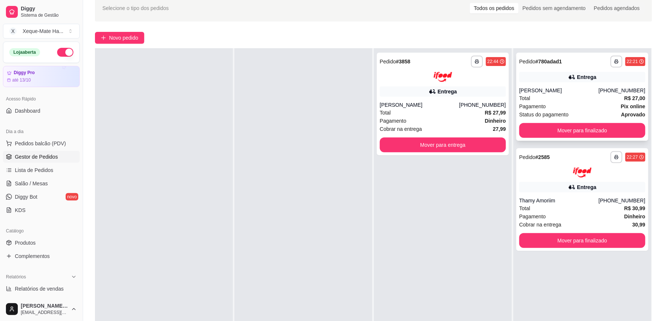
click at [532, 101] on div "Total R$ 27,00" at bounding box center [582, 98] width 126 height 8
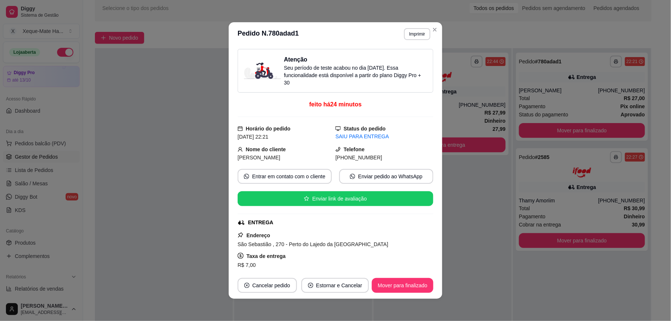
scroll to position [122, 0]
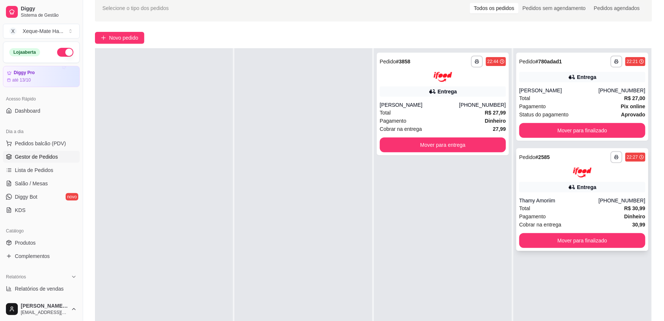
click at [549, 174] on div at bounding box center [582, 173] width 126 height 10
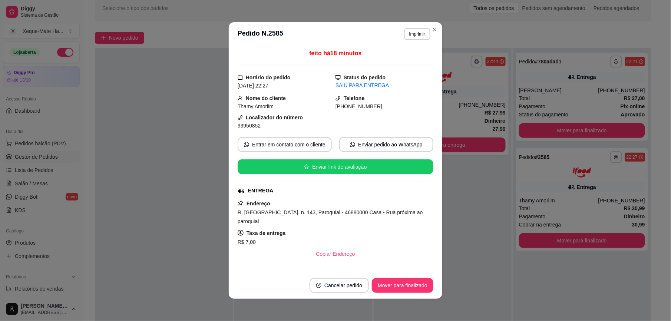
scroll to position [165, 0]
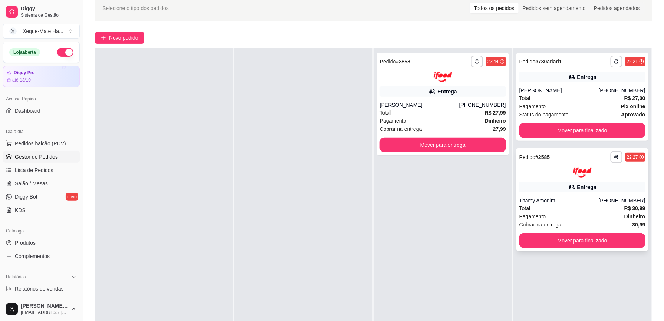
click at [579, 173] on img at bounding box center [582, 173] width 19 height 10
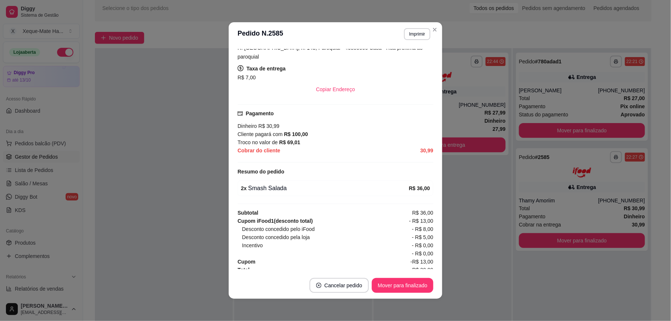
scroll to position [150, 0]
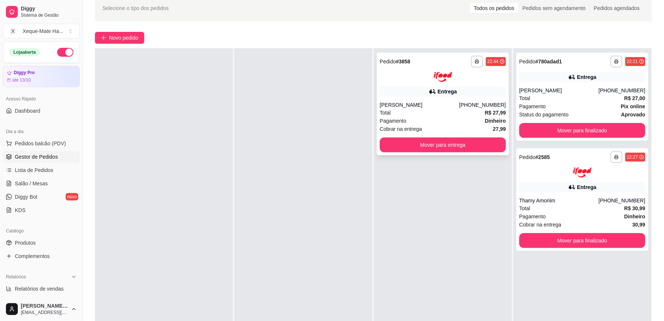
click at [439, 99] on div "**********" at bounding box center [443, 104] width 132 height 103
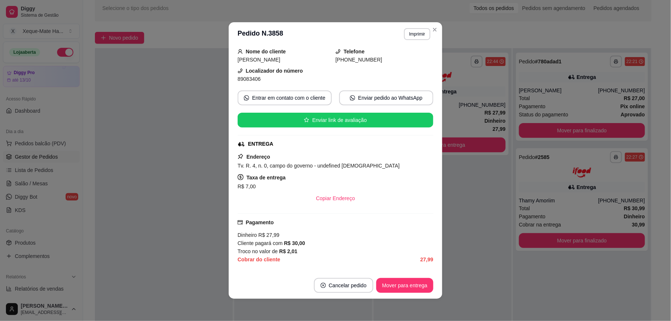
scroll to position [116, 0]
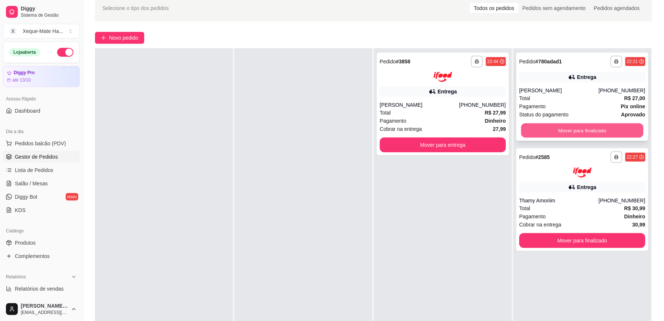
click at [568, 129] on button "Mover para finalizado" at bounding box center [582, 130] width 122 height 14
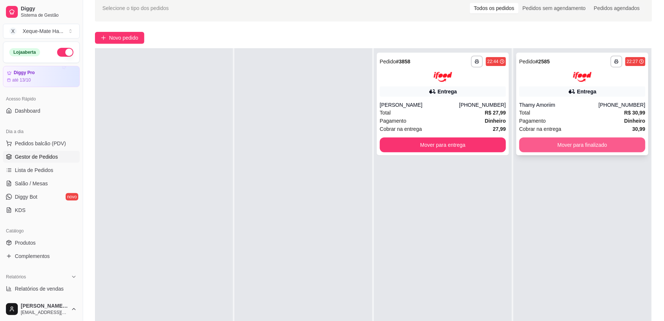
click at [590, 144] on button "Mover para finalizado" at bounding box center [582, 145] width 126 height 15
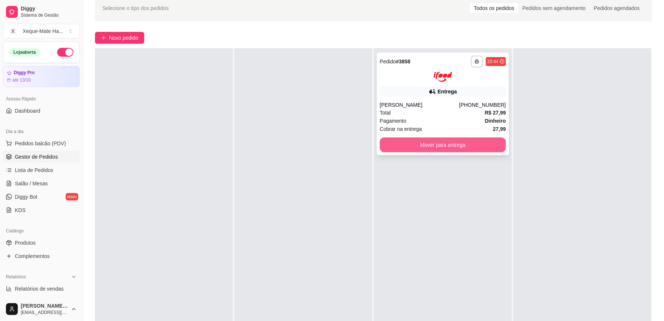
click at [424, 142] on button "Mover para entrega" at bounding box center [443, 145] width 126 height 15
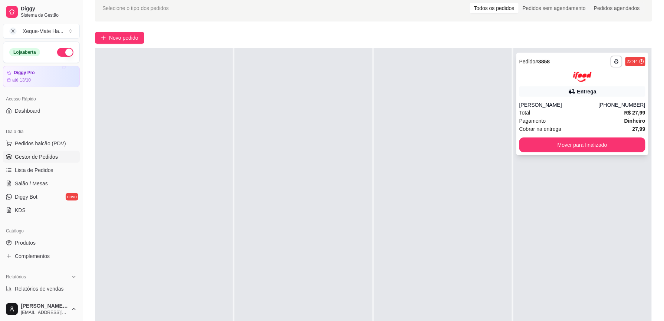
click at [542, 102] on div "[PERSON_NAME]" at bounding box center [558, 104] width 79 height 7
click at [573, 146] on button "Mover para finalizado" at bounding box center [582, 145] width 126 height 15
